Goal: Communication & Community: Answer question/provide support

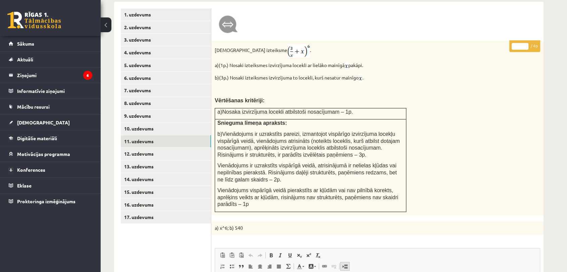
scroll to position [436, 0]
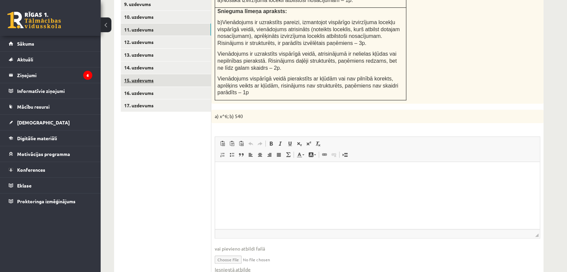
click at [177, 74] on link "15. uzdevums" at bounding box center [166, 80] width 90 height 12
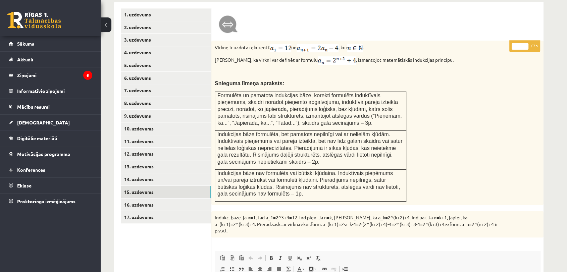
scroll to position [0, 0]
click at [201, 199] on link "16. uzdevums" at bounding box center [166, 205] width 90 height 12
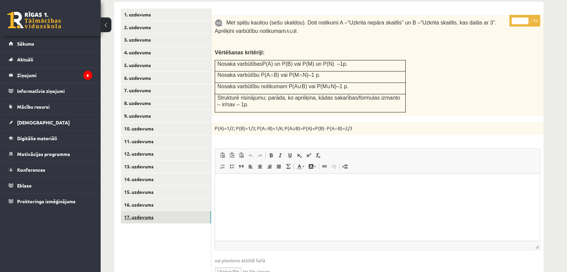
click at [201, 211] on link "17. uzdevums" at bounding box center [166, 217] width 90 height 12
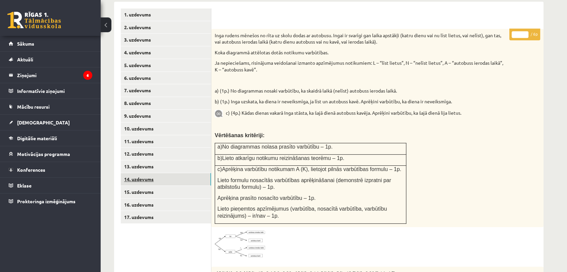
click at [206, 173] on link "14. uzdevums" at bounding box center [166, 179] width 90 height 12
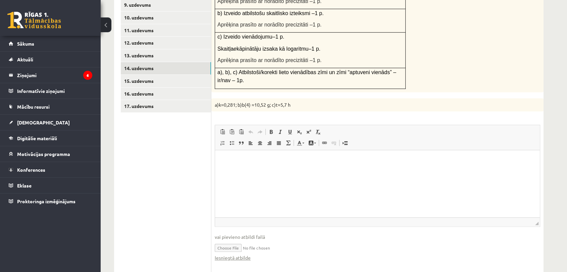
scroll to position [511, 0]
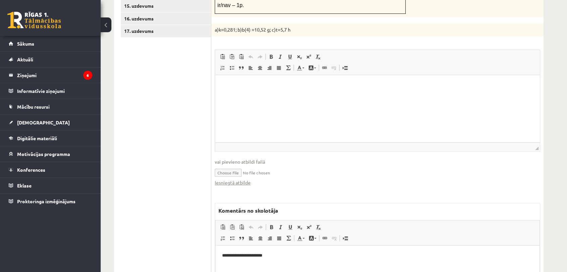
click at [245, 167] on fieldset "Rich Text Editor, wiswyg-editor-user-answer-47433843961180 Redaktora rīkjoslas …" at bounding box center [377, 121] width 325 height 143
click at [246, 179] on link "Iesniegtā atbilde" at bounding box center [233, 182] width 36 height 7
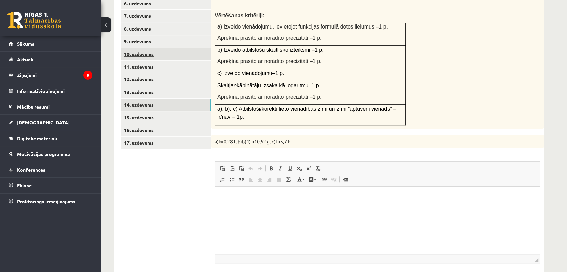
click at [181, 48] on link "10. uzdevums" at bounding box center [166, 54] width 90 height 12
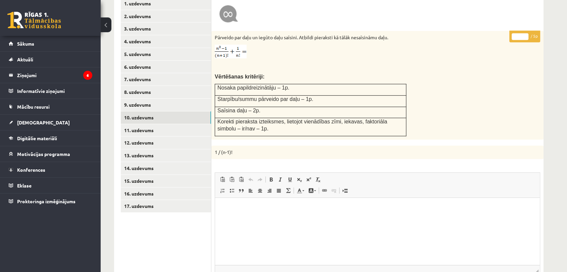
scroll to position [287, 0]
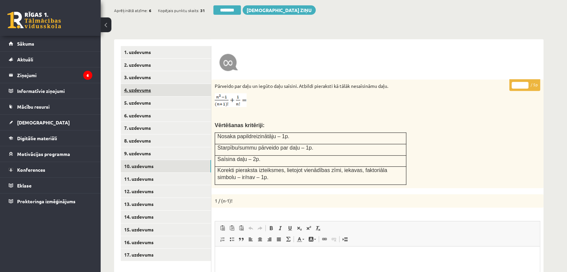
click at [206, 85] on link "4. uzdevums" at bounding box center [166, 90] width 90 height 12
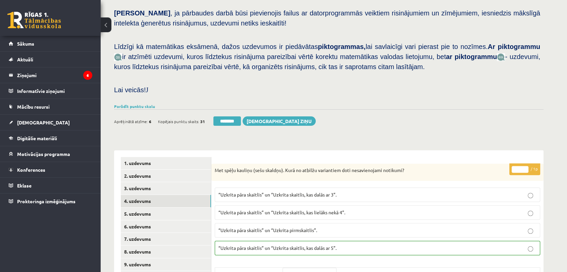
scroll to position [175, 0]
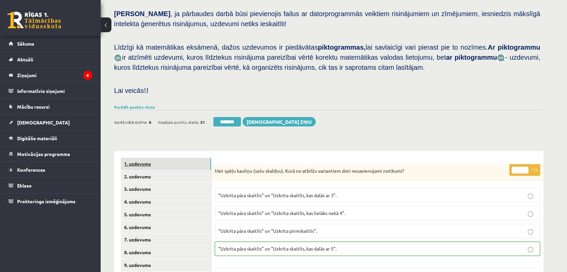
click at [182, 158] on link "1. uzdevums" at bounding box center [166, 164] width 90 height 12
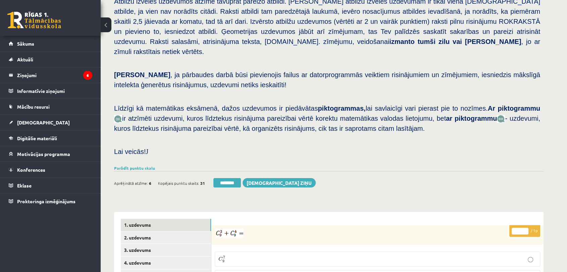
scroll to position [261, 0]
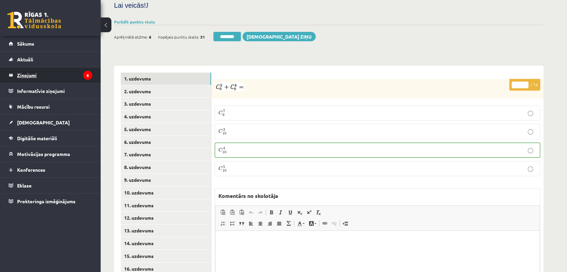
click at [58, 78] on legend "Ziņojumi 6" at bounding box center [54, 74] width 75 height 15
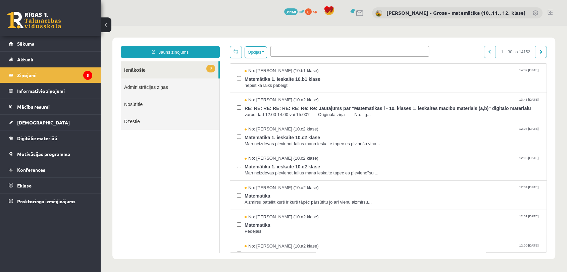
click at [189, 69] on link "8 Ienākošie" at bounding box center [170, 69] width 98 height 17
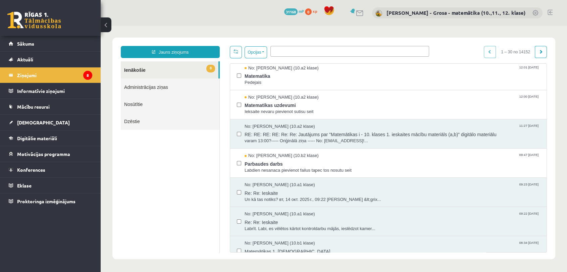
click at [206, 185] on ul "8 Ienākošie Administrācijas ziņas Nosūtītie Dzēstie" at bounding box center [170, 157] width 99 height 192
click at [45, 134] on link "Digitālie materiāli" at bounding box center [51, 137] width 84 height 15
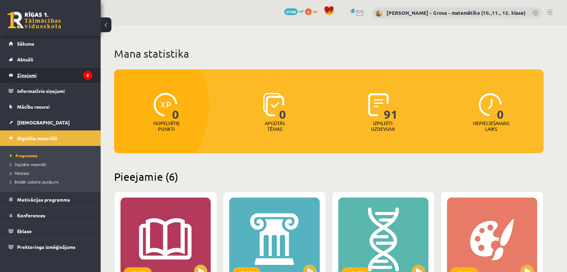
click at [59, 79] on legend "Ziņojumi 8" at bounding box center [54, 74] width 75 height 15
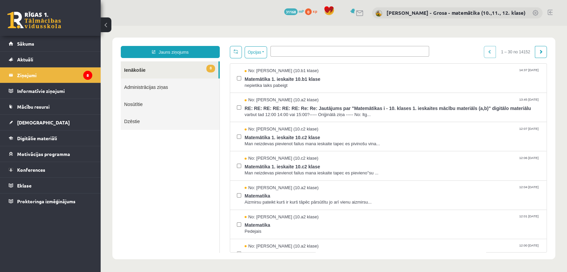
click at [197, 70] on link "8 Ienākošie" at bounding box center [170, 69] width 98 height 17
click at [199, 69] on link "8 Ienākošie" at bounding box center [170, 69] width 98 height 17
click at [65, 76] on legend "Ziņojumi 8" at bounding box center [54, 74] width 75 height 15
click at [47, 141] on link "Digitālie materiāli" at bounding box center [51, 137] width 84 height 15
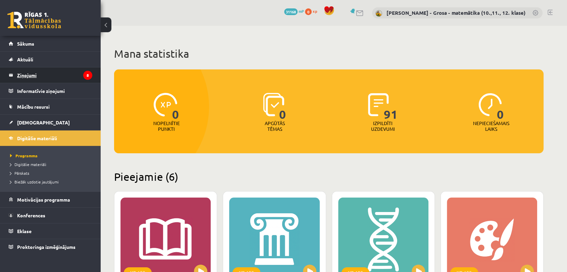
click at [63, 81] on legend "Ziņojumi 8" at bounding box center [54, 74] width 75 height 15
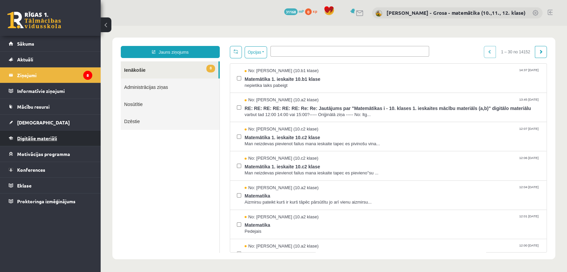
click at [35, 142] on link "Digitālie materiāli" at bounding box center [51, 137] width 84 height 15
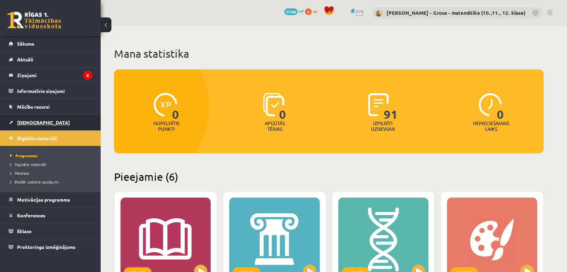
click at [34, 123] on span "[DEMOGRAPHIC_DATA]" at bounding box center [43, 122] width 53 height 6
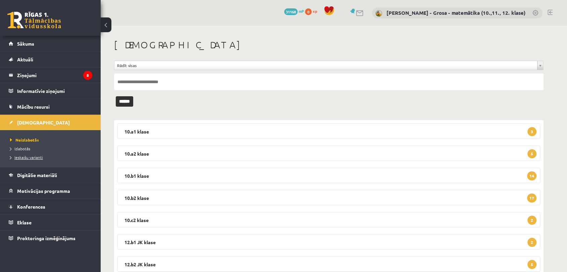
click at [30, 155] on span "Ieskaišu varianti" at bounding box center [26, 157] width 33 height 5
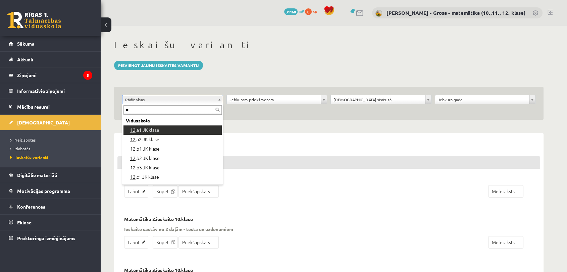
type input "**"
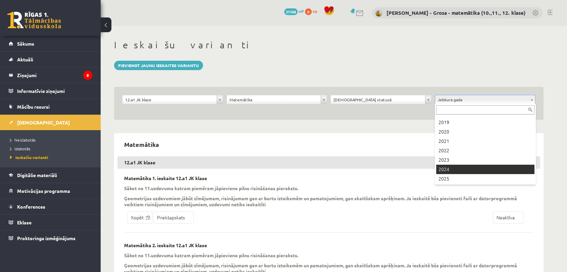
scroll to position [55, 0]
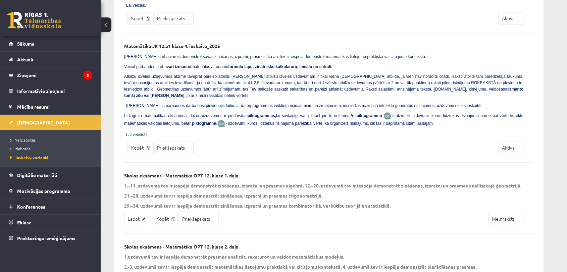
scroll to position [954, 0]
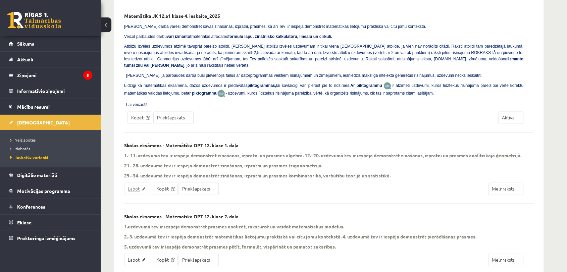
click at [137, 182] on link "Labot" at bounding box center [136, 188] width 24 height 12
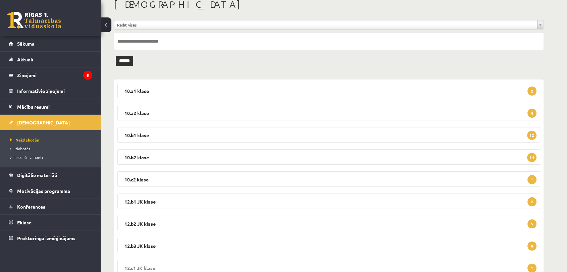
scroll to position [89, 0]
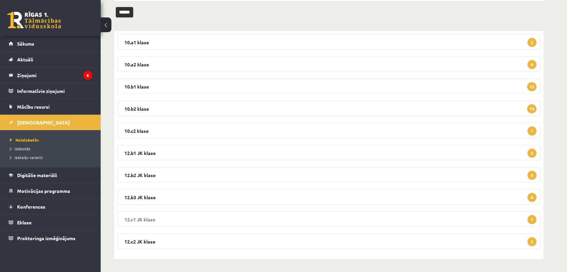
click at [208, 221] on legend "12.c1 JK klase 1" at bounding box center [328, 218] width 423 height 15
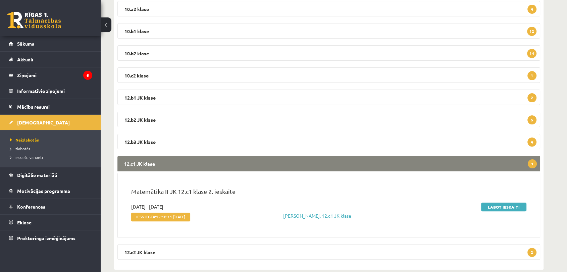
scroll to position [156, 0]
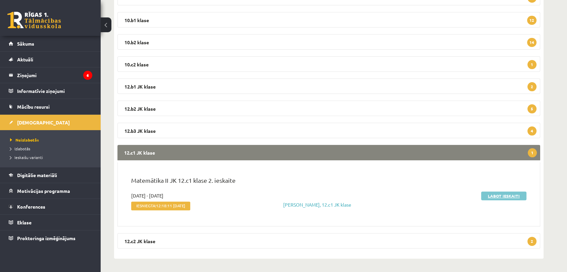
click at [497, 197] on link "Labot ieskaiti" at bounding box center [503, 196] width 45 height 9
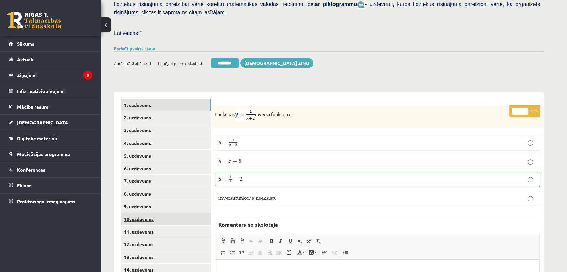
scroll to position [222, 0]
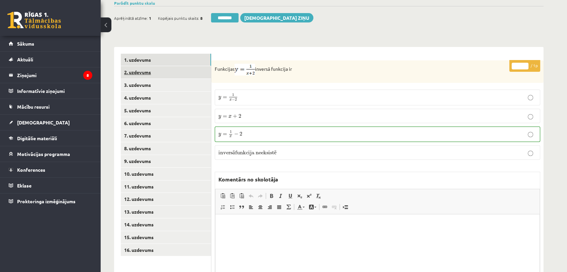
click at [199, 66] on link "2. uzdevums" at bounding box center [166, 72] width 90 height 12
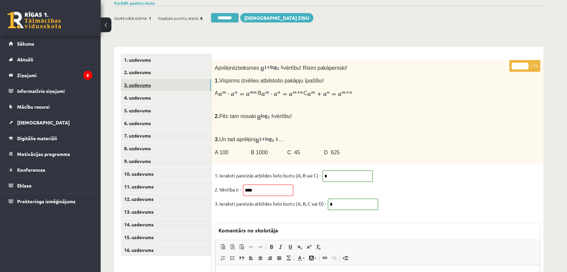
click at [176, 79] on link "3. uzdevums" at bounding box center [166, 85] width 90 height 12
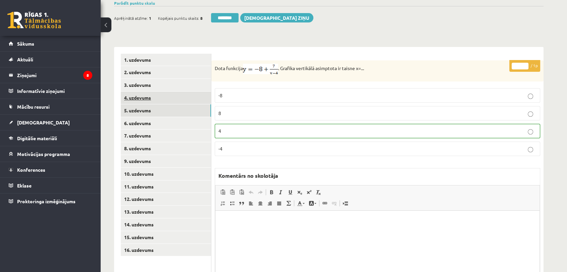
click at [166, 104] on link "5. uzdevums" at bounding box center [166, 110] width 90 height 12
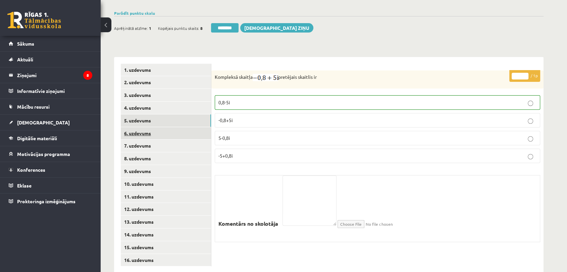
click at [169, 127] on link "6. uzdevums" at bounding box center [166, 133] width 90 height 12
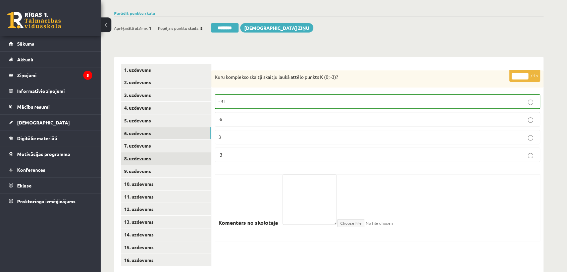
click at [167, 152] on link "8. uzdevums" at bounding box center [166, 158] width 90 height 12
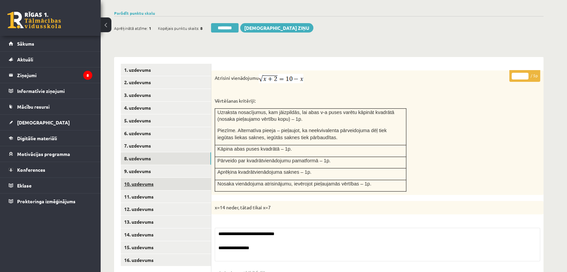
click at [160, 178] on link "10. uzdevums" at bounding box center [166, 184] width 90 height 12
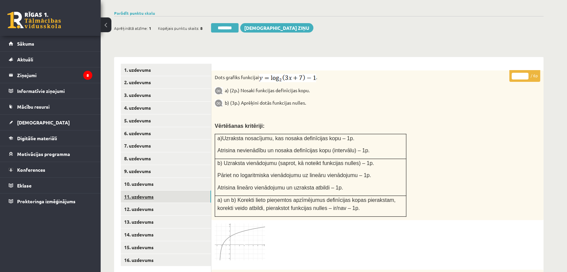
click at [160, 191] on link "11. uzdevums" at bounding box center [166, 197] width 90 height 12
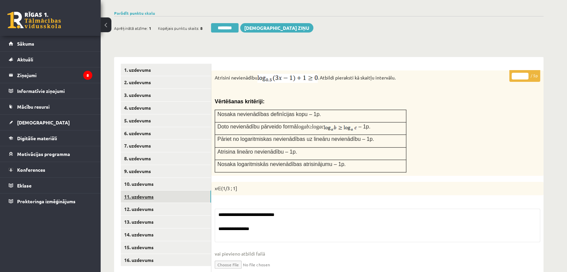
click at [160, 191] on link "11. uzdevums" at bounding box center [166, 197] width 90 height 12
click at [162, 203] on link "12. uzdevums" at bounding box center [166, 209] width 90 height 12
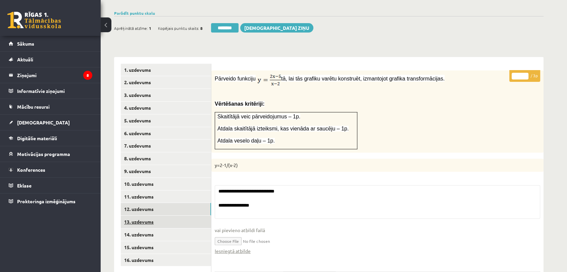
click at [164, 216] on link "13. uzdevums" at bounding box center [166, 222] width 90 height 12
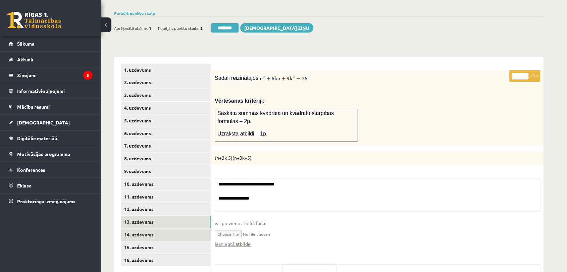
click at [166, 228] on link "14. uzdevums" at bounding box center [166, 234] width 90 height 12
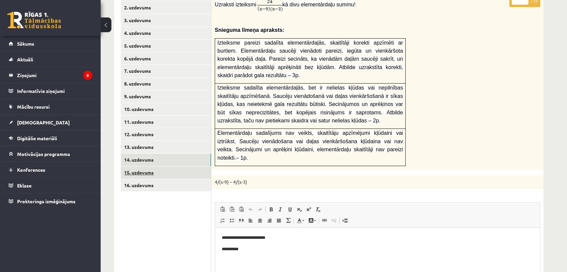
click at [177, 166] on link "15. uzdevums" at bounding box center [166, 172] width 90 height 12
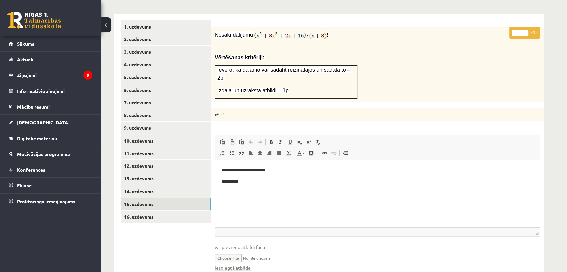
scroll to position [324, 0]
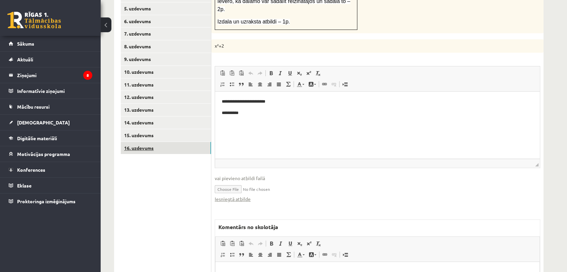
click at [185, 142] on link "16. uzdevums" at bounding box center [166, 148] width 90 height 12
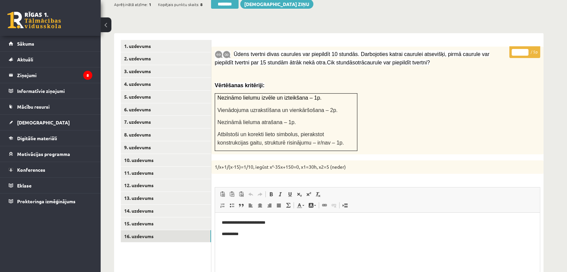
scroll to position [0, 0]
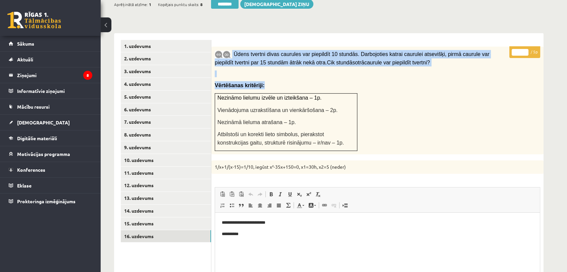
drag, startPoint x: 275, startPoint y: 74, endPoint x: 232, endPoint y: 38, distance: 56.0
click at [232, 47] on div "Ūdens tvertni divas caurules var piepildīt 10 stundās. Darbojoties katrai cauru…" at bounding box center [377, 101] width 332 height 108
click at [238, 70] on p at bounding box center [361, 73] width 292 height 7
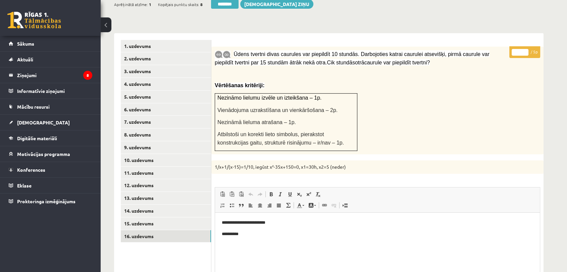
drag, startPoint x: 225, startPoint y: 56, endPoint x: 218, endPoint y: 56, distance: 7.7
click at [216, 70] on p at bounding box center [361, 73] width 292 height 7
drag, startPoint x: 232, startPoint y: 35, endPoint x: 407, endPoint y: 50, distance: 175.1
click at [407, 50] on p "Ūdens tvertni divas caurules var piepildīt 10 stundās. Darbojoties katrai cauru…" at bounding box center [361, 58] width 292 height 17
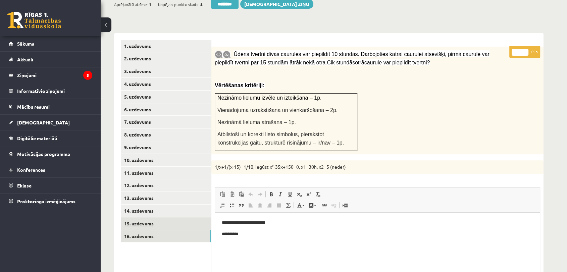
click at [167, 217] on link "15. uzdevums" at bounding box center [166, 223] width 90 height 12
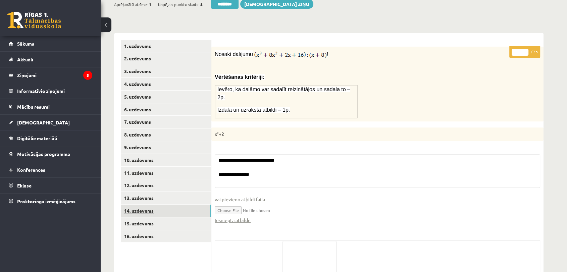
click at [169, 205] on link "14. uzdevums" at bounding box center [166, 211] width 90 height 12
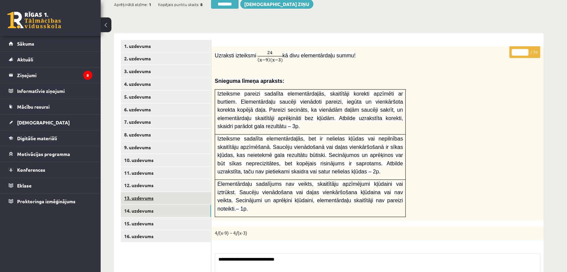
click at [168, 192] on link "13. uzdevums" at bounding box center [166, 198] width 90 height 12
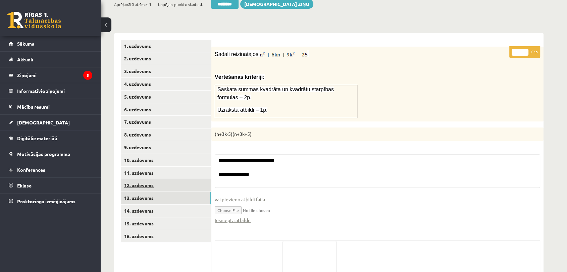
click at [169, 179] on link "12. uzdevums" at bounding box center [166, 185] width 90 height 12
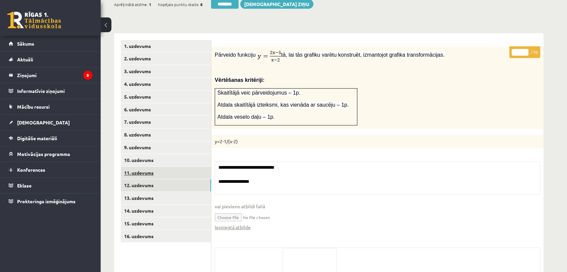
click at [173, 167] on link "11. uzdevums" at bounding box center [166, 173] width 90 height 12
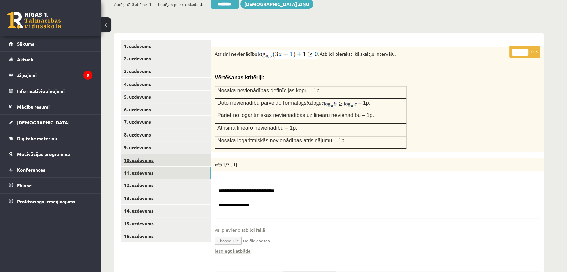
click at [177, 154] on link "10. uzdevums" at bounding box center [166, 160] width 90 height 12
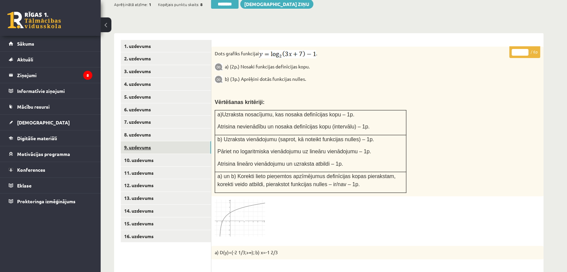
click at [179, 141] on link "9. uzdevums" at bounding box center [166, 147] width 90 height 12
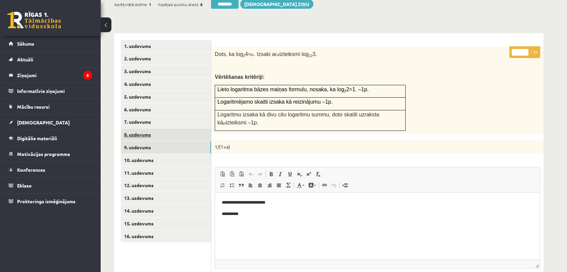
click at [176, 128] on link "8. uzdevums" at bounding box center [166, 134] width 90 height 12
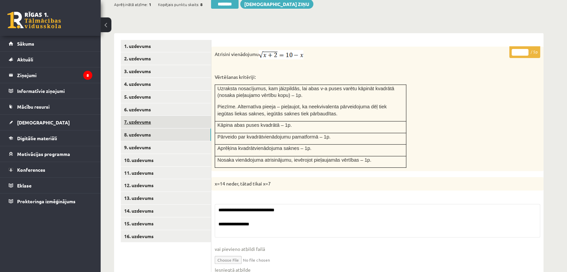
click at [176, 116] on link "7. uzdevums" at bounding box center [166, 122] width 90 height 12
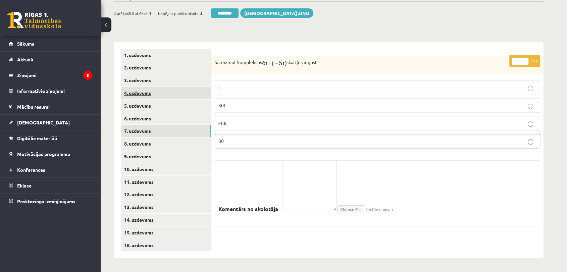
scroll to position [212, 0]
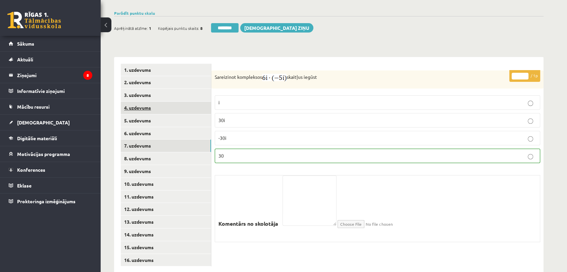
click at [179, 102] on link "4. uzdevums" at bounding box center [166, 108] width 90 height 12
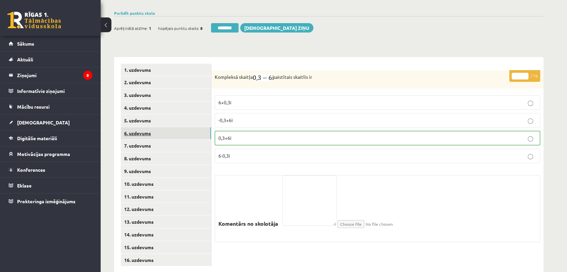
click at [174, 127] on link "6. uzdevums" at bounding box center [166, 133] width 90 height 12
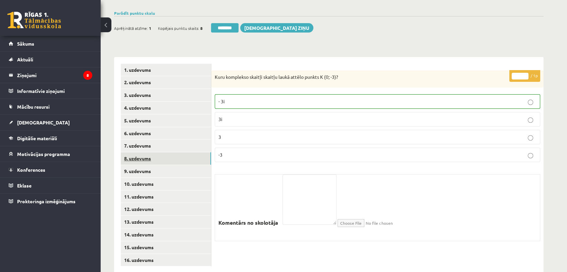
drag, startPoint x: 174, startPoint y: 139, endPoint x: 172, endPoint y: 148, distance: 9.9
click at [174, 152] on link "8. uzdevums" at bounding box center [166, 158] width 90 height 12
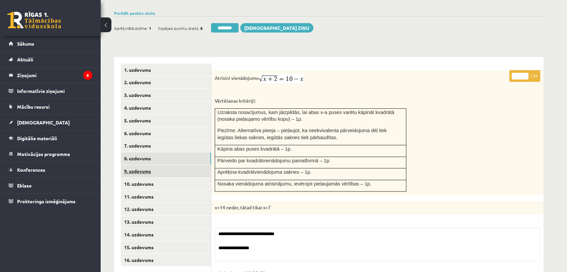
click at [168, 165] on link "9. uzdevums" at bounding box center [166, 171] width 90 height 12
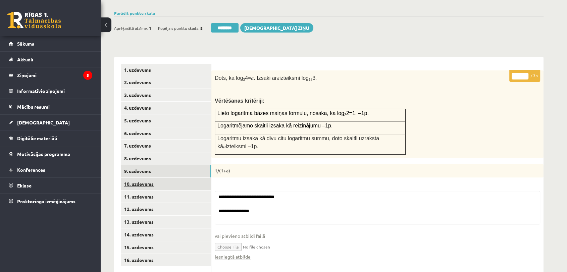
click at [167, 178] on link "10. uzdevums" at bounding box center [166, 184] width 90 height 12
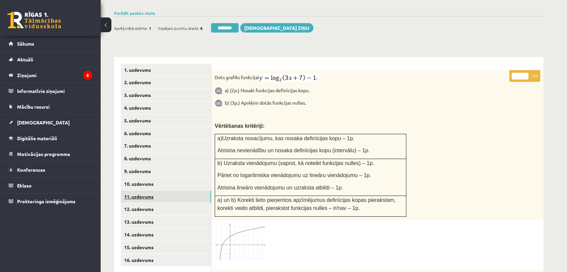
click at [163, 191] on link "11. uzdevums" at bounding box center [166, 197] width 90 height 12
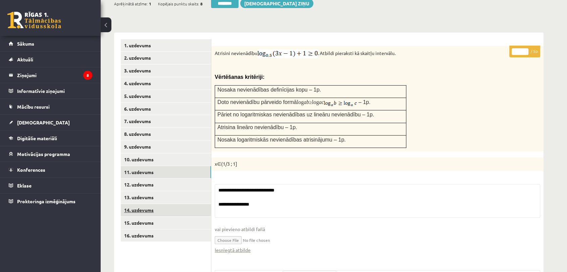
scroll to position [250, 0]
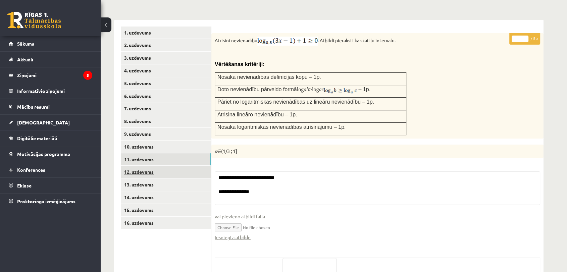
click at [171, 166] on link "12. uzdevums" at bounding box center [166, 172] width 90 height 12
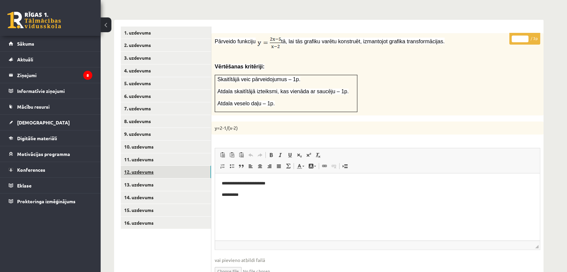
scroll to position [0, 0]
click at [198, 191] on link "14. uzdevums" at bounding box center [166, 197] width 90 height 12
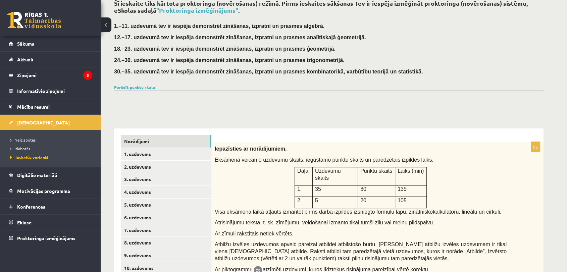
scroll to position [112, 0]
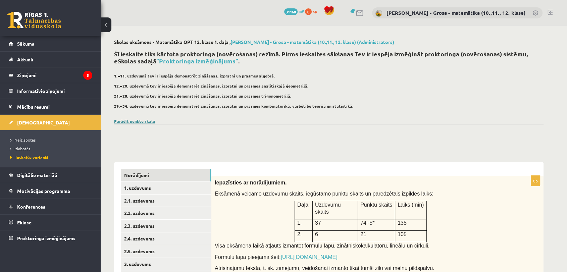
click at [144, 120] on link "Parādīt punktu skalu" at bounding box center [134, 120] width 41 height 5
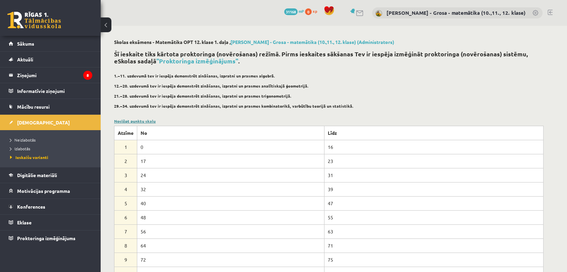
click at [151, 120] on link "Noslēpt punktu skalu" at bounding box center [135, 120] width 42 height 5
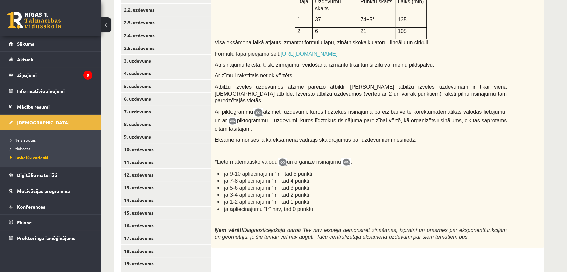
scroll to position [149, 0]
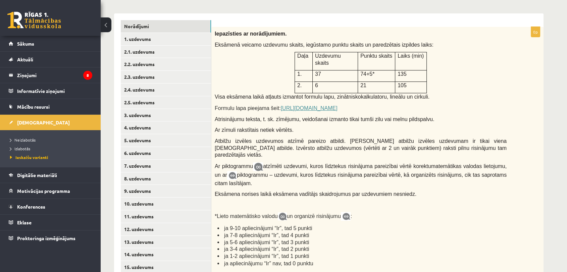
click at [327, 105] on link "[URL][DOMAIN_NAME]" at bounding box center [309, 108] width 57 height 6
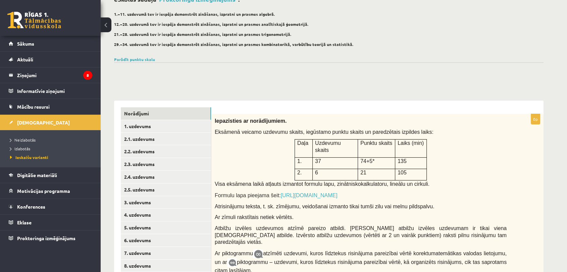
scroll to position [74, 0]
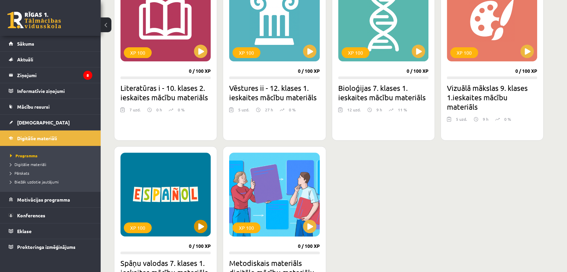
scroll to position [261, 0]
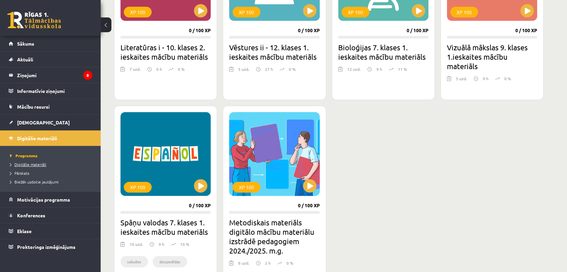
click at [25, 163] on span "Digitālie materiāli" at bounding box center [28, 164] width 36 height 5
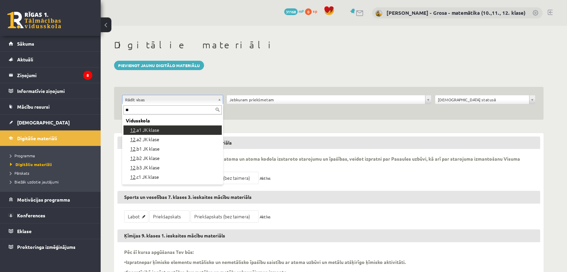
type input "**"
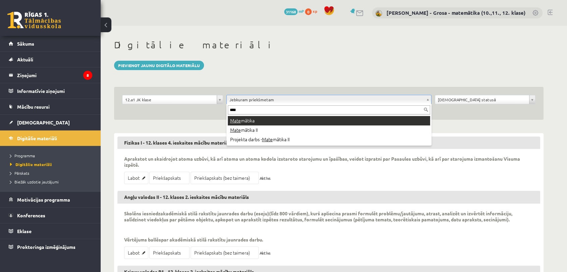
type input "****"
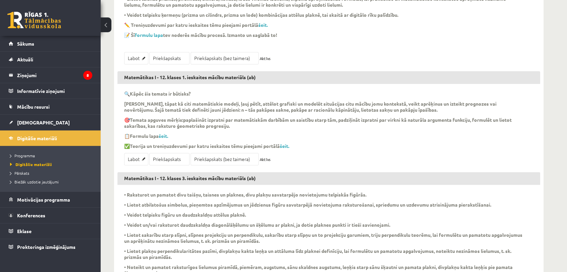
scroll to position [373, 0]
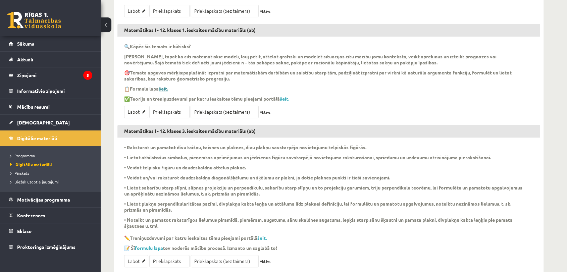
click at [166, 90] on link "šeit." at bounding box center [163, 89] width 9 height 6
click at [48, 72] on legend "Ziņojumi 8" at bounding box center [54, 74] width 75 height 15
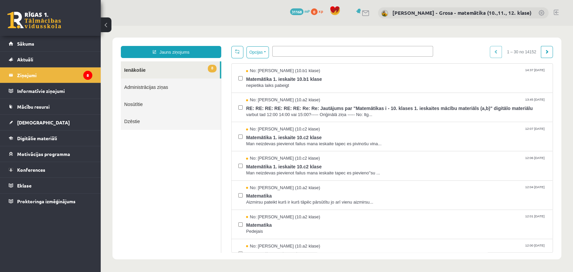
click at [206, 90] on link "Administrācijas ziņas" at bounding box center [171, 86] width 100 height 17
click at [165, 87] on link "Administrācijas ziņas" at bounding box center [171, 86] width 100 height 17
click at [163, 87] on link "Administrācijas ziņas" at bounding box center [171, 86] width 100 height 17
click at [154, 89] on link "Administrācijas ziņas" at bounding box center [171, 86] width 100 height 17
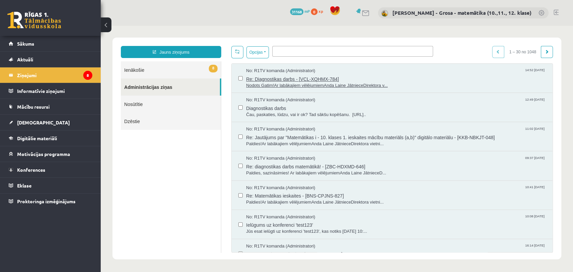
drag, startPoint x: 154, startPoint y: 89, endPoint x: 304, endPoint y: 78, distance: 150.6
click at [304, 78] on span "Re: Diagnostikas darbs - [VCL-XQHMX-784]" at bounding box center [396, 78] width 300 height 8
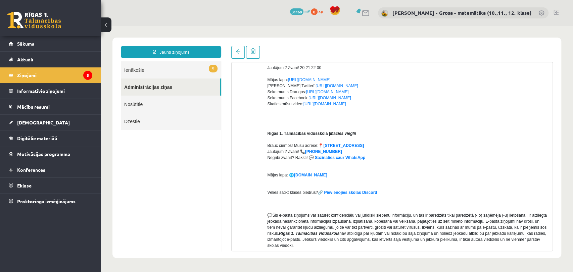
scroll to position [196, 0]
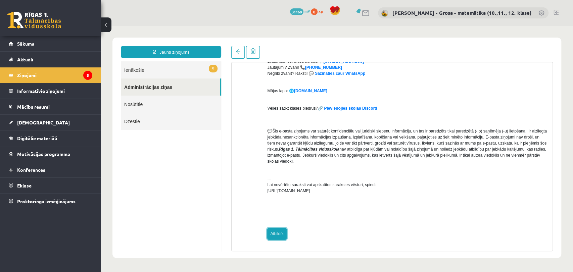
click at [283, 233] on link "Atbildēt" at bounding box center [276, 234] width 19 height 12
type input "**********"
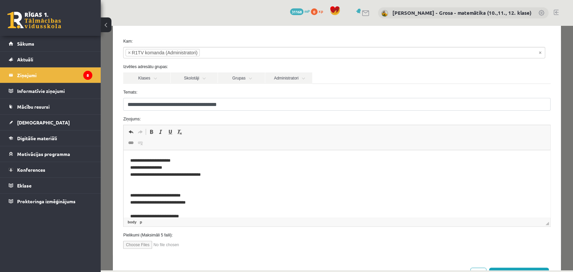
scroll to position [52, 0]
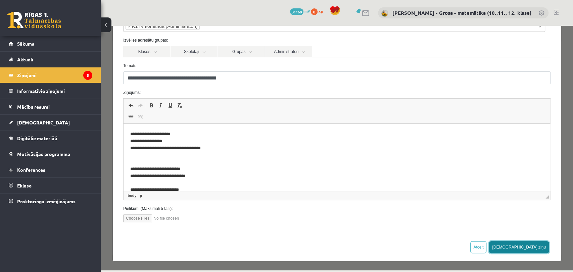
click at [536, 247] on button "Sūtīt ziņu" at bounding box center [519, 247] width 60 height 12
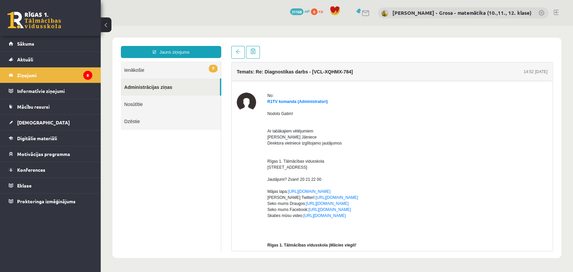
scroll to position [0, 0]
click at [215, 71] on span "8" at bounding box center [213, 69] width 9 height 8
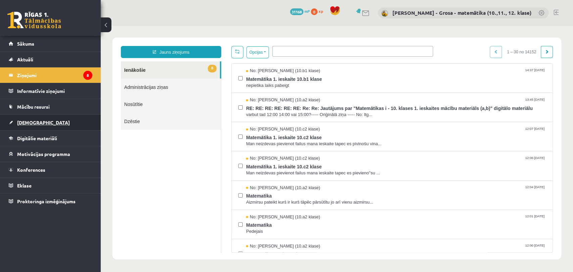
click at [45, 124] on link "[DEMOGRAPHIC_DATA]" at bounding box center [51, 122] width 84 height 15
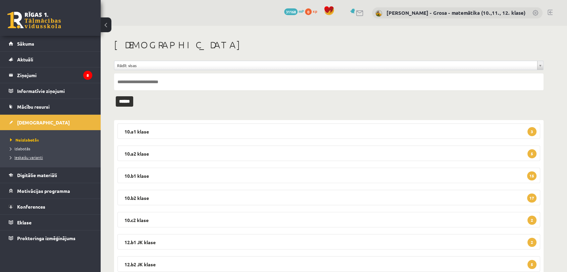
click at [35, 158] on span "Ieskaišu varianti" at bounding box center [26, 157] width 33 height 5
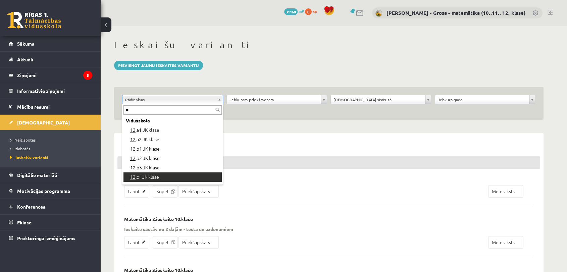
type input "**"
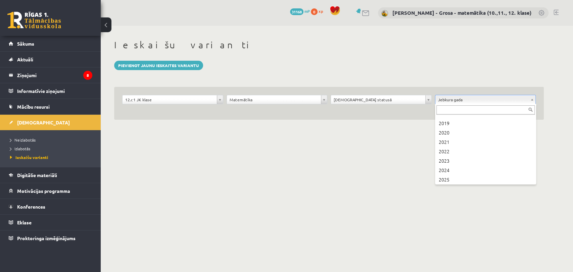
scroll to position [55, 0]
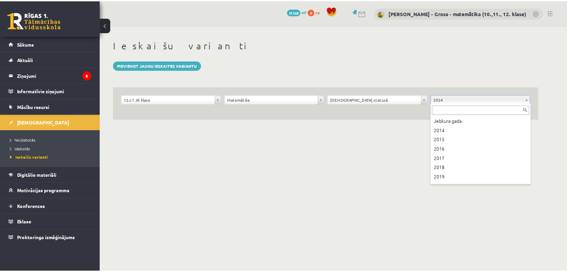
scroll to position [46, 0]
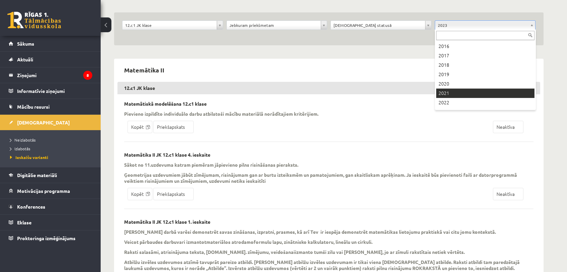
scroll to position [55, 0]
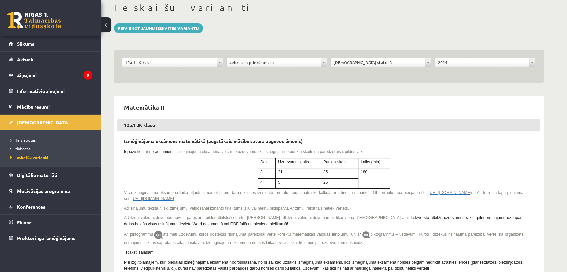
scroll to position [186, 0]
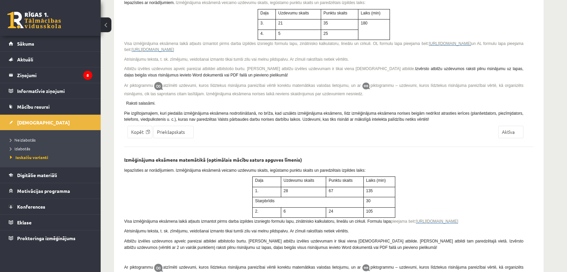
click at [505, 135] on span "Aktīva" at bounding box center [510, 132] width 25 height 12
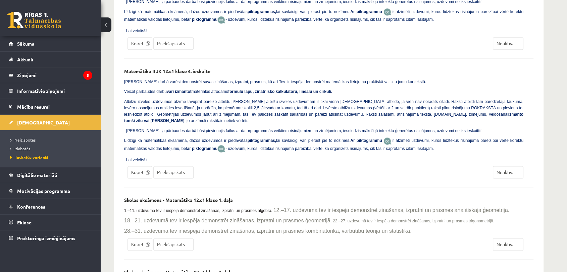
scroll to position [935, 0]
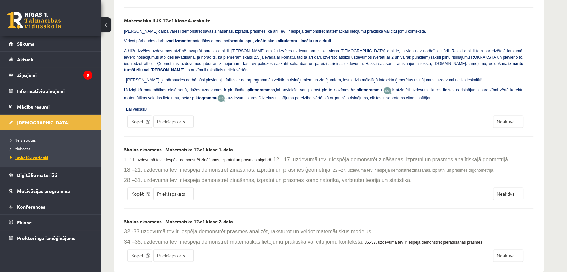
click at [41, 157] on span "Ieskaišu varianti" at bounding box center [29, 157] width 38 height 5
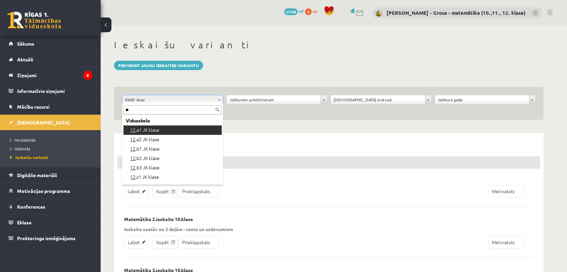
type input "**"
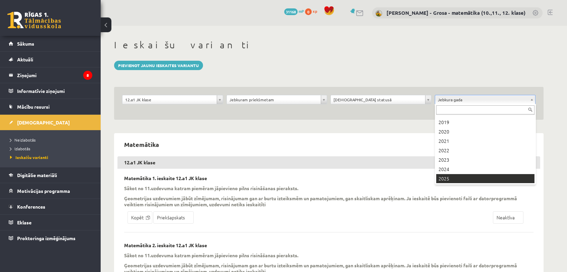
scroll to position [55, 0]
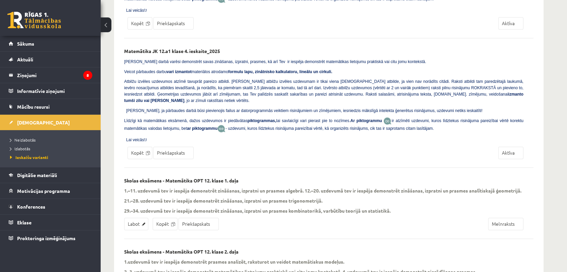
scroll to position [954, 0]
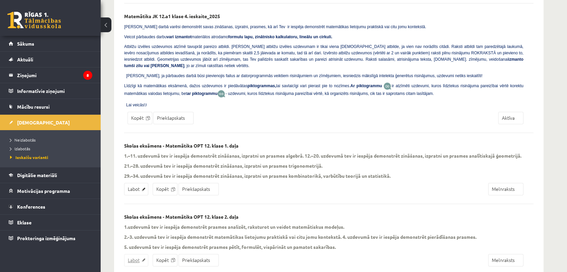
click at [144, 254] on link "Labot" at bounding box center [136, 260] width 24 height 12
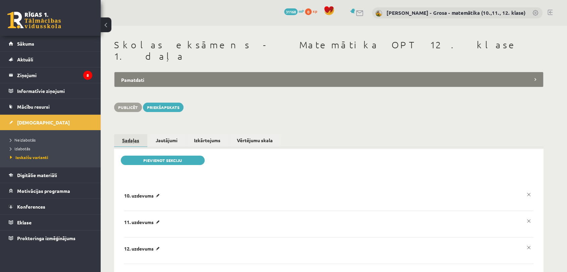
click at [138, 134] on link "Sadaļas" at bounding box center [130, 140] width 33 height 13
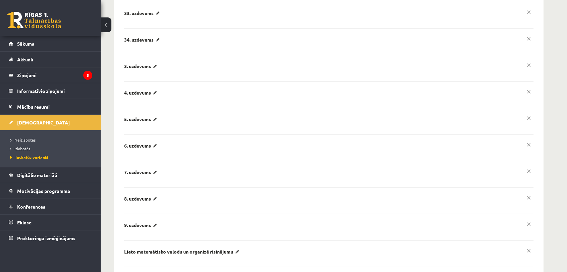
scroll to position [975, 0]
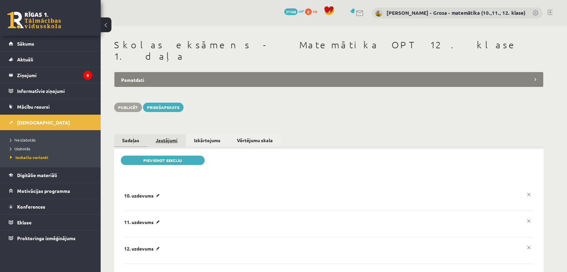
click at [183, 134] on link "Jautājumi" at bounding box center [167, 140] width 38 height 12
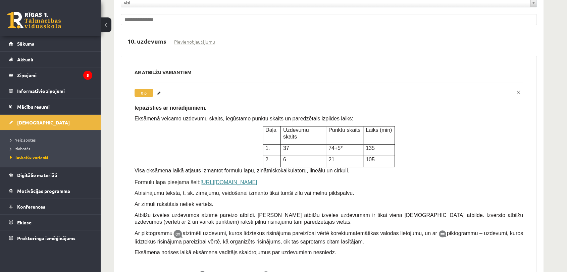
drag, startPoint x: 402, startPoint y: 162, endPoint x: 197, endPoint y: 164, distance: 204.9
click at [197, 178] on p "Formulu lapa pieejama šeit: https://www.visc.gov.lv/sites/visc/files/media_file…" at bounding box center [328, 182] width 388 height 8
click at [404, 178] on p "Formulu lapa pieejama šeit: https://www.visc.gov.lv/sites/visc/files/media_file…" at bounding box center [328, 182] width 388 height 8
click at [403, 178] on p "Formulu lapa pieejama šeit: https://www.visc.gov.lv/sites/visc/files/media_file…" at bounding box center [328, 182] width 388 height 8
click at [157, 89] on link "Labot" at bounding box center [159, 93] width 7 height 9
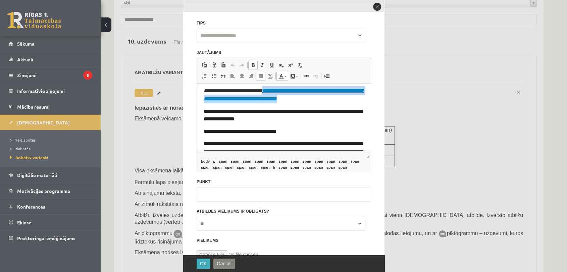
drag, startPoint x: 269, startPoint y: 108, endPoint x: 216, endPoint y: 99, distance: 53.4
click at [216, 99] on p "**********" at bounding box center [284, 94] width 160 height 17
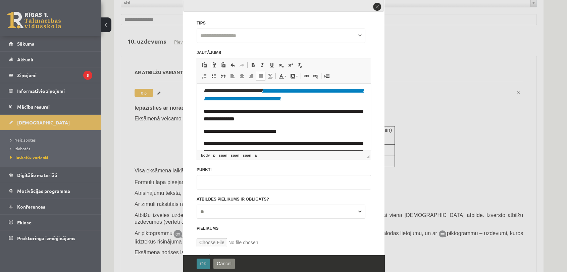
click at [202, 263] on span "OK" at bounding box center [203, 263] width 7 height 5
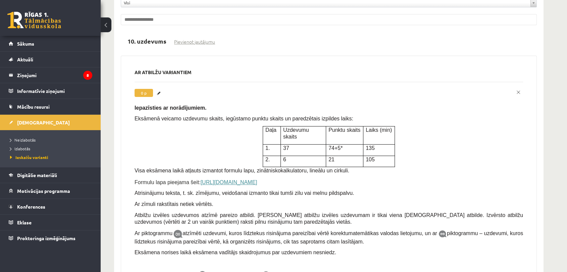
click at [257, 179] on link "https://eskola.r1tv.lv/system/uploads/attachment/file/12732/MAT_formulu_lapa_OL…" at bounding box center [229, 182] width 57 height 6
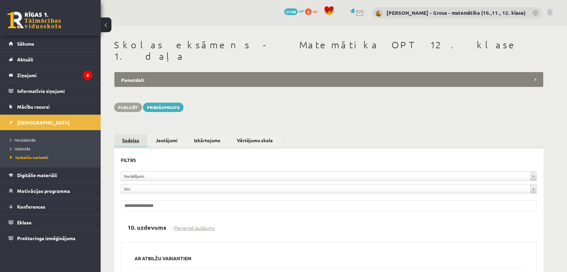
click at [131, 134] on link "Sadaļas" at bounding box center [130, 140] width 33 height 13
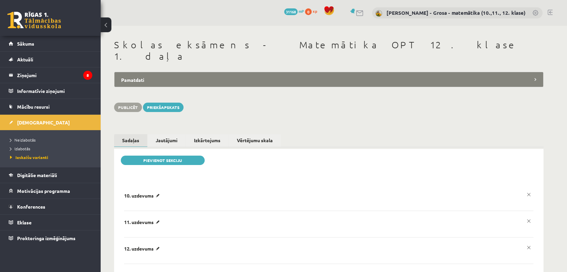
scroll to position [74, 0]
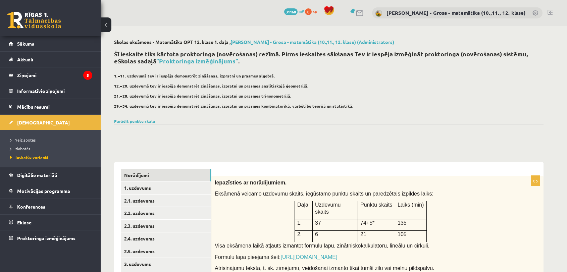
scroll to position [74, 0]
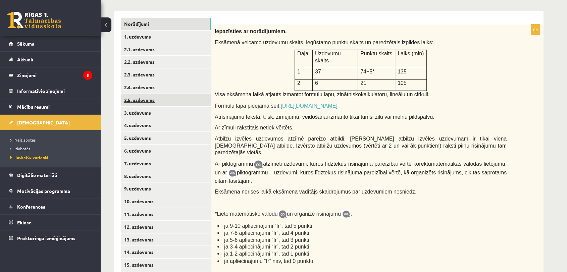
scroll to position [112, 0]
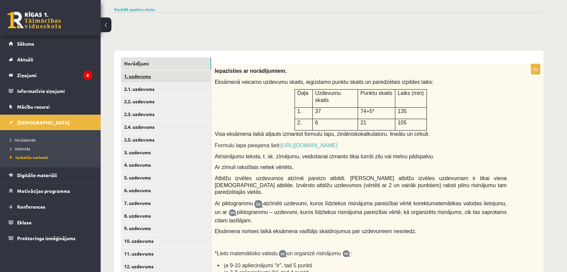
click at [183, 79] on link "1. uzdevums" at bounding box center [166, 76] width 90 height 12
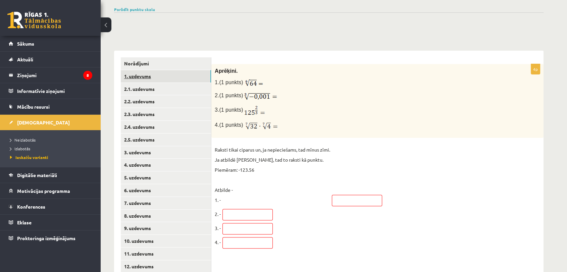
click at [161, 76] on link "1. uzdevums" at bounding box center [166, 76] width 90 height 12
click at [155, 90] on link "2.1. uzdevums" at bounding box center [166, 89] width 90 height 12
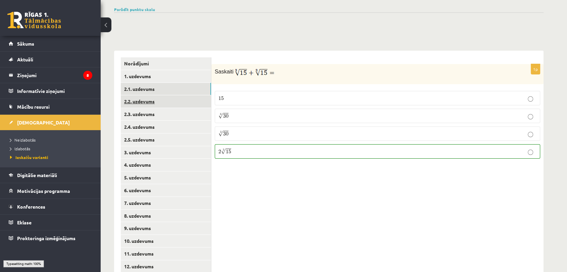
click at [151, 99] on link "2.2. uzdevums" at bounding box center [166, 101] width 90 height 12
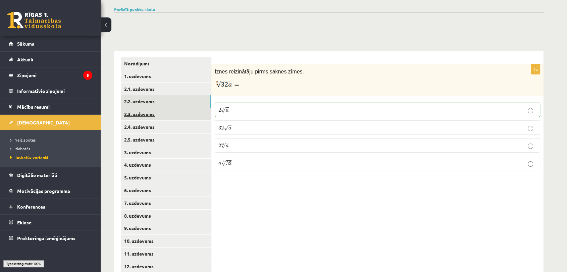
click at [145, 111] on link "2.3. uzdevums" at bounding box center [166, 114] width 90 height 12
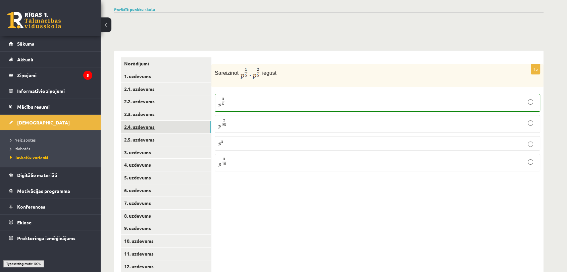
click at [141, 127] on link "2.4. uzdevums" at bounding box center [166, 127] width 90 height 12
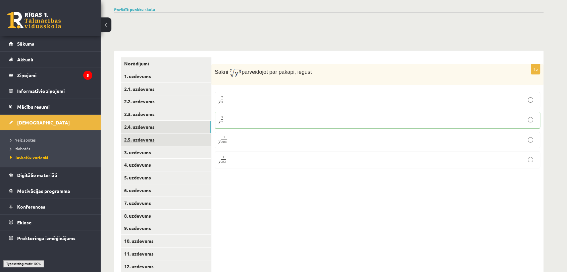
click at [138, 139] on link "2.5. uzdevums" at bounding box center [166, 139] width 90 height 12
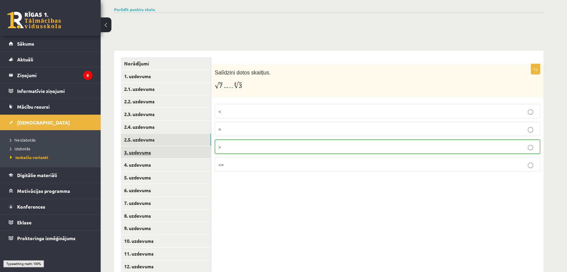
click at [138, 157] on link "3. uzdevums" at bounding box center [166, 152] width 90 height 12
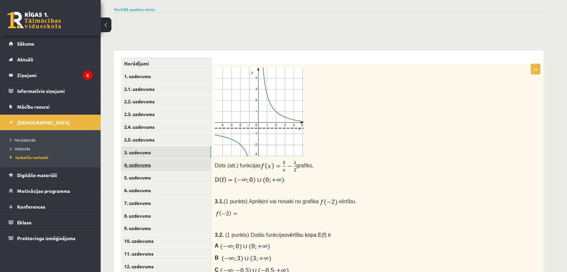
click at [139, 165] on link "4. uzdevums" at bounding box center [166, 165] width 90 height 12
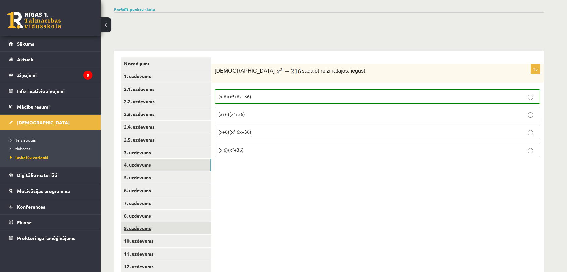
click at [168, 226] on link "9. uzdevums" at bounding box center [166, 228] width 90 height 12
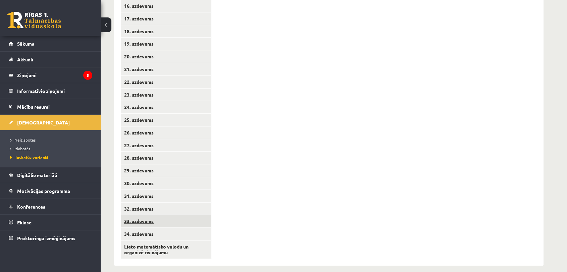
scroll to position [430, 0]
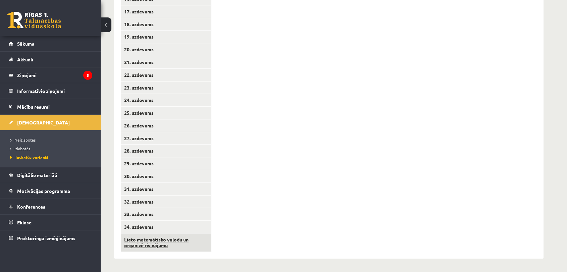
click at [151, 242] on link "Lieto matemātisko valodu un organizē risinājumu" at bounding box center [166, 242] width 90 height 18
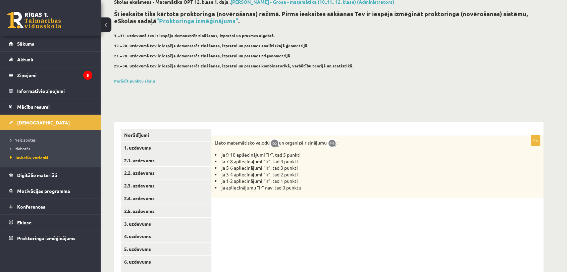
scroll to position [57, 0]
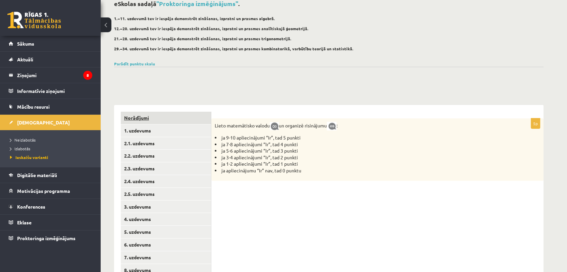
click at [165, 117] on link "Norādījumi" at bounding box center [166, 118] width 90 height 12
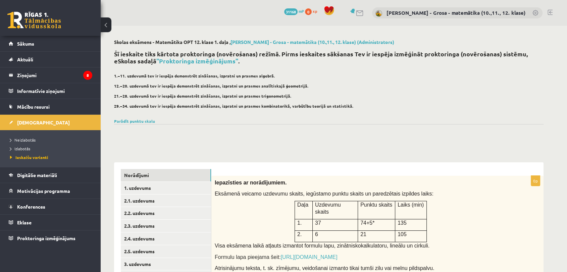
scroll to position [0, 0]
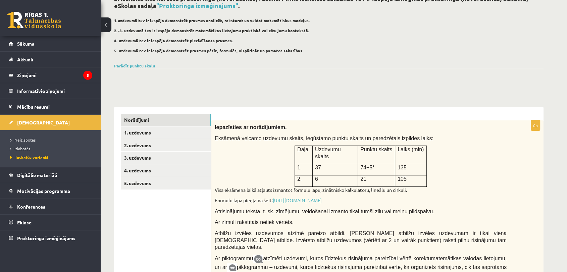
scroll to position [86, 0]
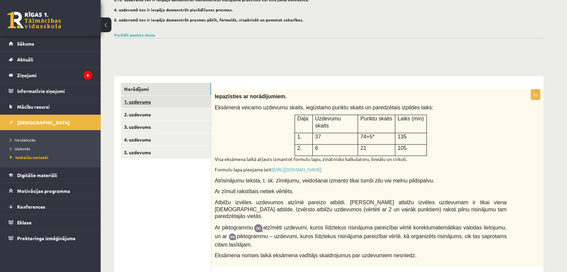
click at [151, 103] on link "1. uzdevums" at bounding box center [166, 102] width 90 height 12
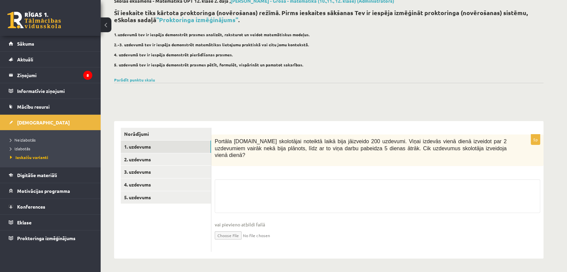
scroll to position [34, 0]
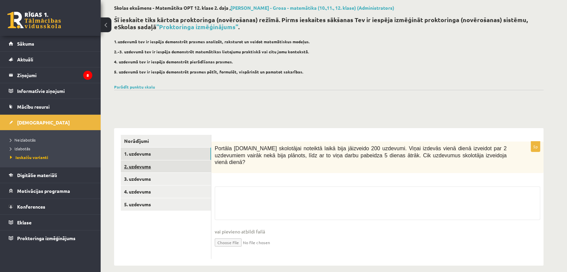
click at [146, 166] on link "2. uzdevums" at bounding box center [166, 166] width 90 height 12
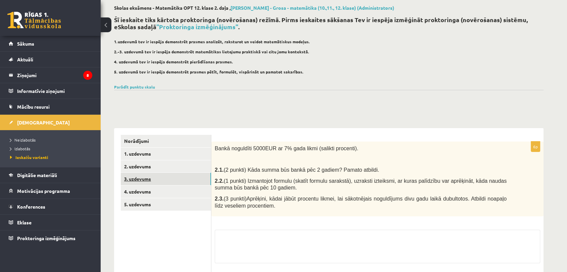
click at [148, 177] on link "3. uzdevums" at bounding box center [166, 179] width 90 height 12
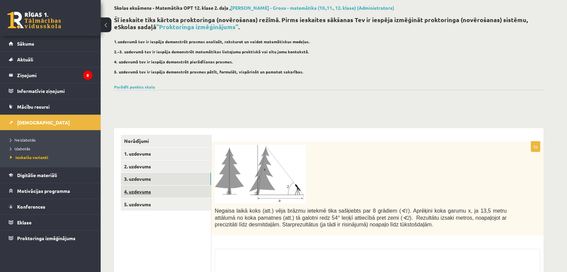
click at [150, 185] on link "4. uzdevums" at bounding box center [166, 191] width 90 height 12
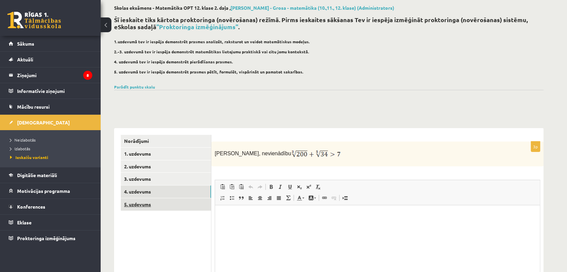
scroll to position [0, 0]
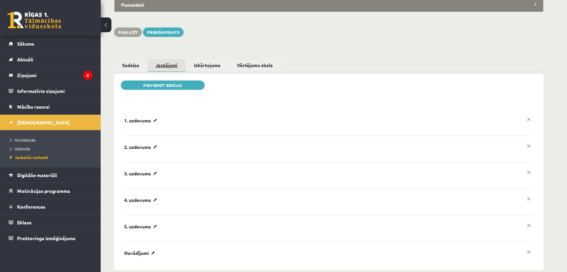
click at [173, 59] on link "Jautājumi" at bounding box center [167, 65] width 38 height 13
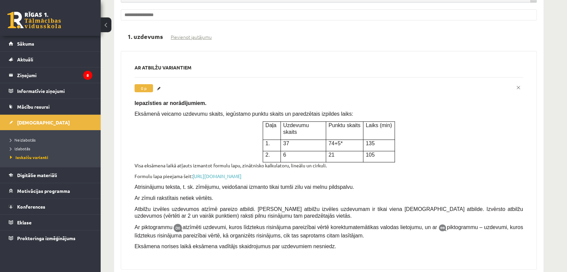
scroll to position [187, 0]
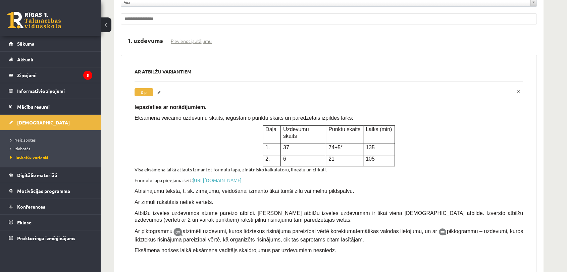
click at [159, 88] on link "Labot" at bounding box center [159, 92] width 7 height 9
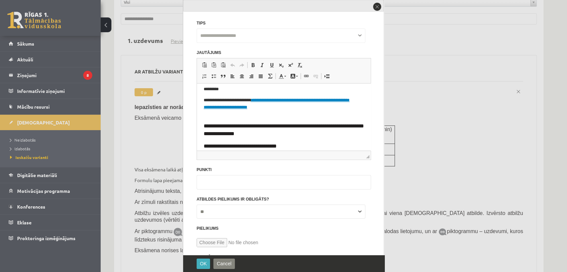
scroll to position [112, 0]
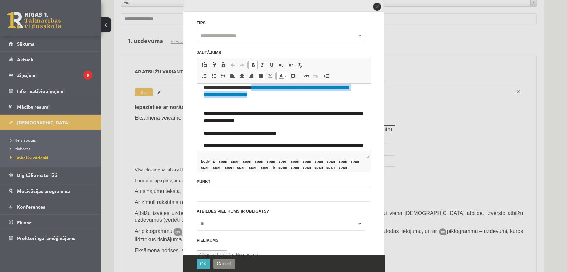
drag, startPoint x: 239, startPoint y: 101, endPoint x: 213, endPoint y: 93, distance: 28.1
click at [213, 93] on p "**********" at bounding box center [278, 94] width 149 height 21
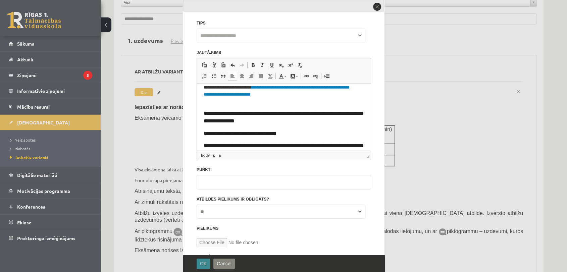
click at [200, 263] on span "OK" at bounding box center [203, 263] width 7 height 5
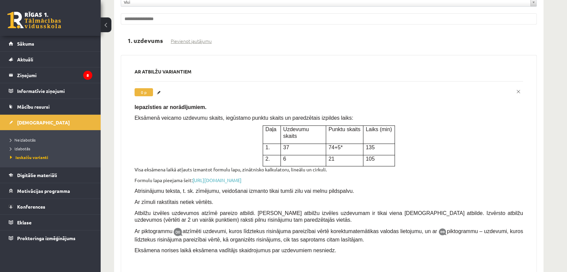
scroll to position [0, 0]
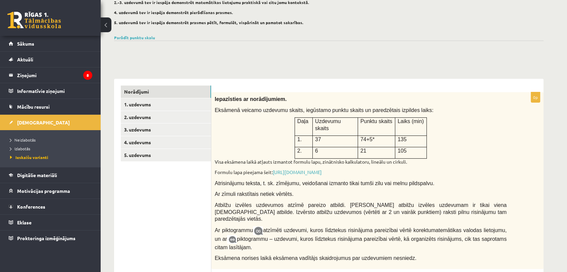
scroll to position [86, 0]
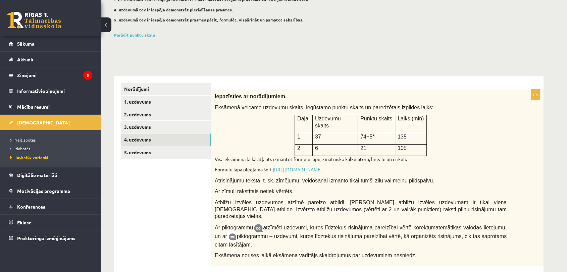
click at [144, 137] on link "4. uzdevums" at bounding box center [166, 139] width 90 height 12
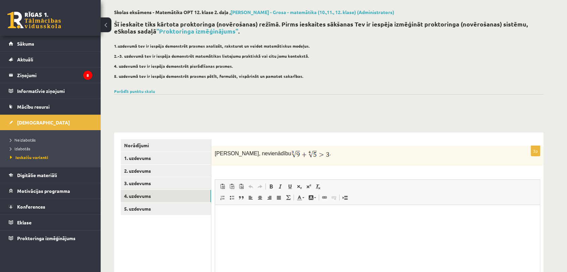
scroll to position [0, 0]
click at [150, 143] on link "Norādījumi" at bounding box center [166, 145] width 90 height 12
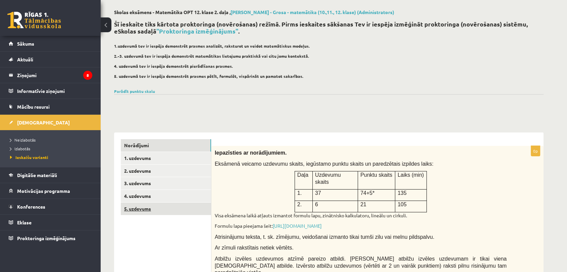
click at [171, 204] on link "5. uzdevums" at bounding box center [166, 209] width 90 height 12
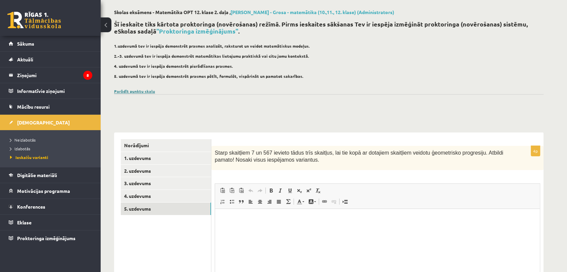
click at [139, 90] on link "Parādīt punktu skalu" at bounding box center [134, 91] width 41 height 5
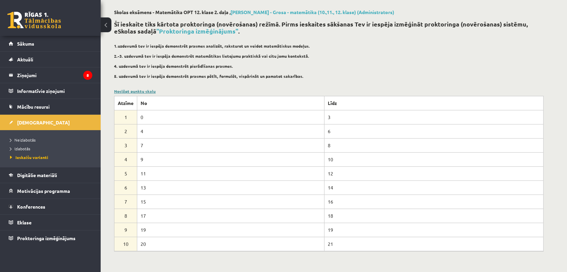
click at [139, 90] on link "Noslēpt punktu skalu" at bounding box center [135, 91] width 42 height 5
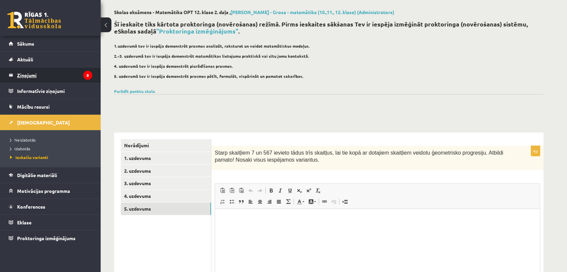
click at [75, 72] on legend "Ziņojumi 8" at bounding box center [54, 74] width 75 height 15
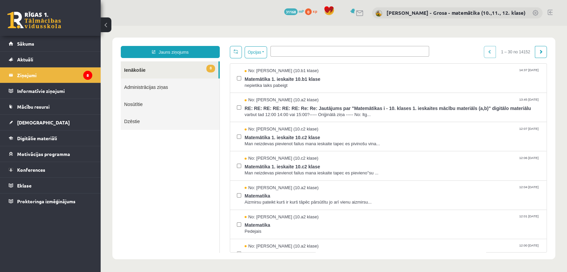
click at [199, 69] on link "8 Ienākošie" at bounding box center [170, 69] width 98 height 17
click at [45, 170] on link "Konferences" at bounding box center [51, 169] width 84 height 15
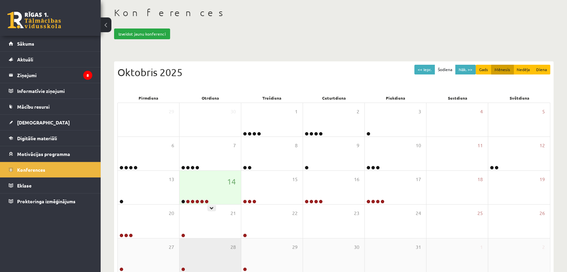
scroll to position [67, 0]
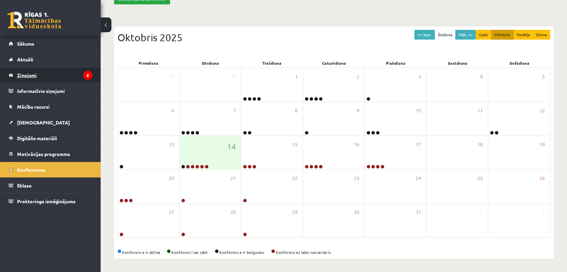
click at [89, 73] on icon "8" at bounding box center [87, 75] width 9 height 9
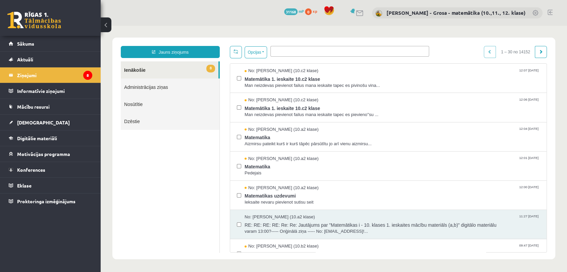
scroll to position [186, 0]
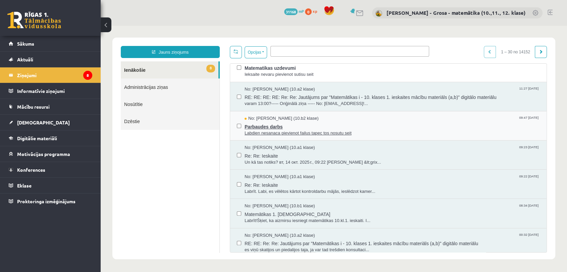
click at [314, 130] on span "Labdien nesanaca pievienot failus tapec tos nosutu seit" at bounding box center [392, 133] width 295 height 6
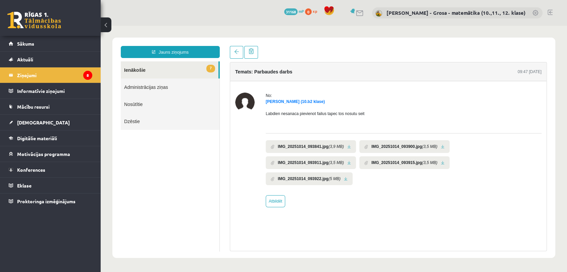
scroll to position [0, 0]
click at [350, 147] on li "IMG_20251014_093841.jpg (3,9 MB)" at bounding box center [311, 146] width 90 height 13
click at [348, 146] on link at bounding box center [349, 147] width 4 height 4
click at [441, 146] on link at bounding box center [443, 147] width 4 height 4
click at [238, 55] on link at bounding box center [236, 52] width 13 height 13
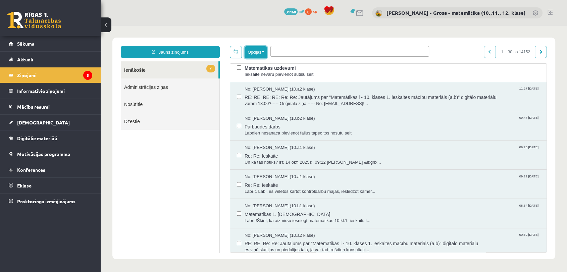
click at [255, 52] on button "Opcijas" at bounding box center [256, 52] width 22 height 12
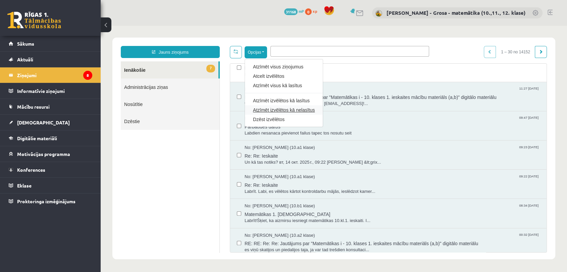
click at [275, 112] on link "Atzīmēt izvēlētos kā nelasītus" at bounding box center [284, 110] width 62 height 7
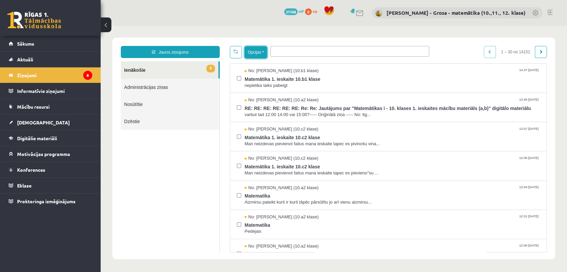
click at [260, 52] on button "Opcijas" at bounding box center [256, 52] width 22 height 12
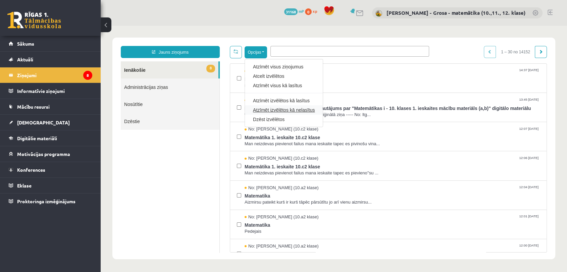
click at [287, 108] on link "Atzīmēt izvēlētos kā nelasītus" at bounding box center [284, 110] width 62 height 7
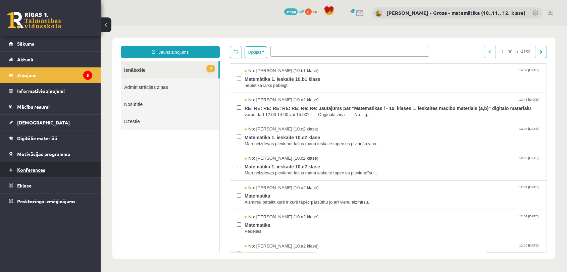
click at [43, 169] on span "Konferences" at bounding box center [31, 170] width 28 height 6
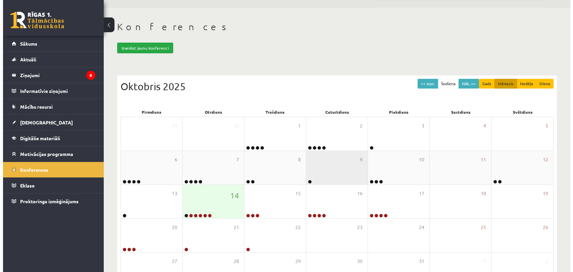
scroll to position [67, 0]
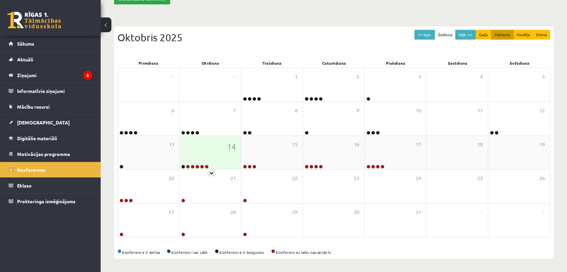
click at [216, 155] on div "14" at bounding box center [209, 153] width 61 height 34
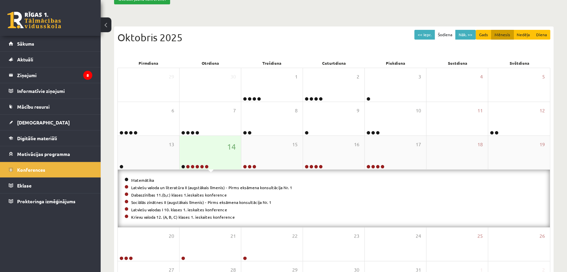
click at [216, 155] on div "14" at bounding box center [209, 153] width 61 height 34
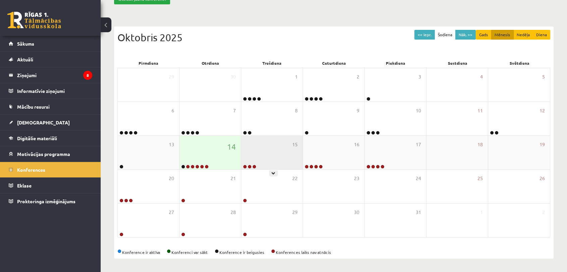
click at [255, 154] on div "15" at bounding box center [271, 153] width 61 height 34
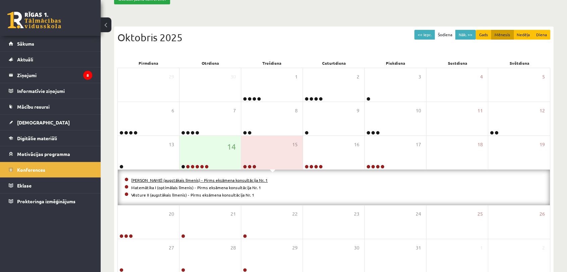
click at [212, 180] on link "Matemātika II (augstākais līmenis) - Pirms eksāmena konsultācija Nr. 1" at bounding box center [199, 179] width 137 height 5
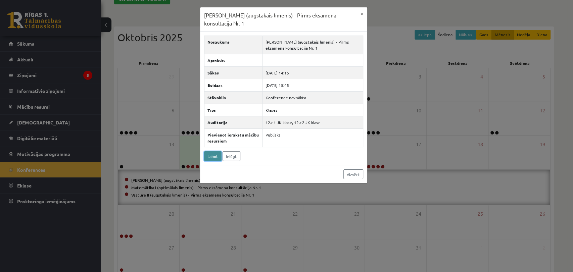
click at [214, 157] on link "Labot" at bounding box center [212, 156] width 17 height 10
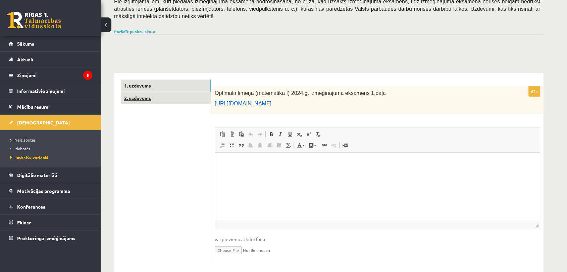
click at [173, 92] on link "2. uzdevums" at bounding box center [166, 98] width 90 height 12
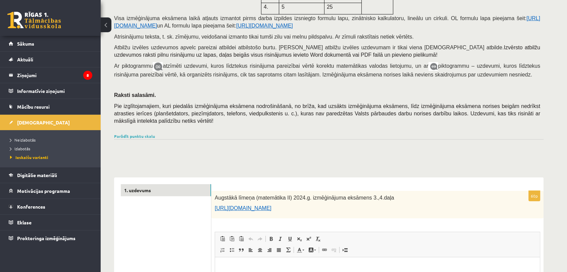
scroll to position [186, 0]
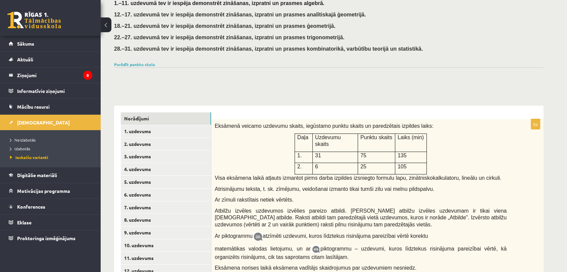
scroll to position [149, 0]
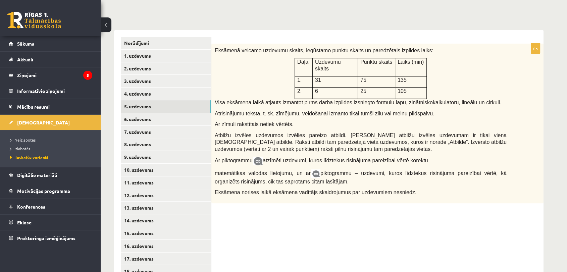
click at [172, 106] on link "5. uzdevums" at bounding box center [166, 106] width 90 height 12
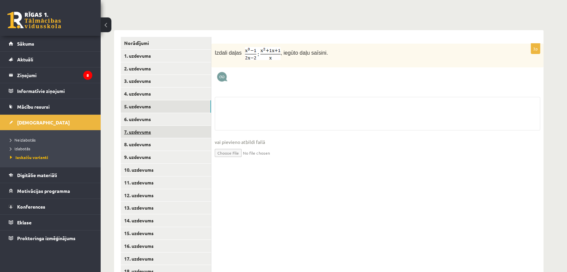
click at [171, 137] on link "7. uzdevums" at bounding box center [166, 132] width 90 height 12
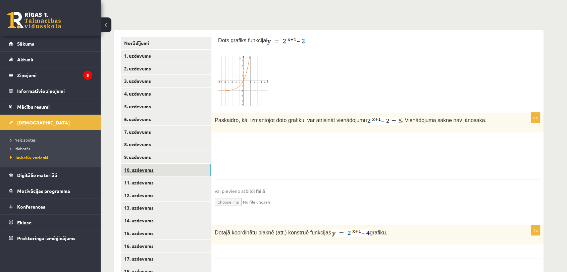
click at [165, 172] on link "10. uzdevums" at bounding box center [166, 170] width 90 height 12
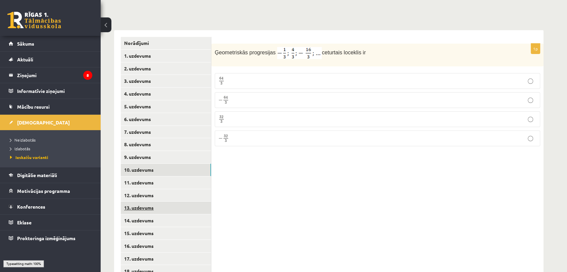
click at [162, 203] on link "13. uzdevums" at bounding box center [166, 208] width 90 height 12
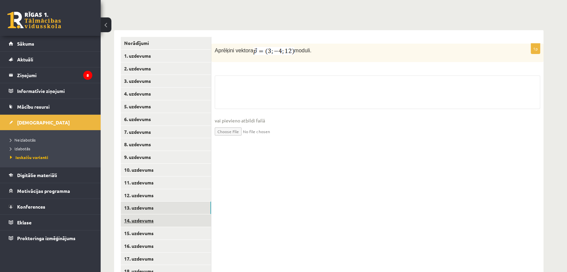
click at [161, 223] on link "14. uzdevums" at bounding box center [166, 220] width 90 height 12
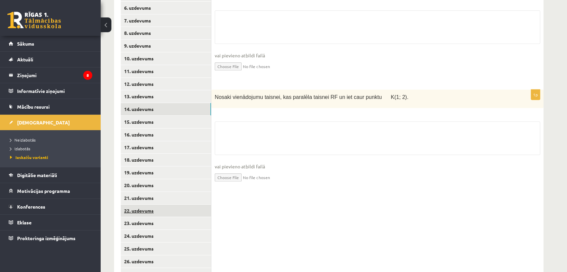
scroll to position [261, 0]
click at [165, 205] on link "22. uzdevums" at bounding box center [166, 210] width 90 height 12
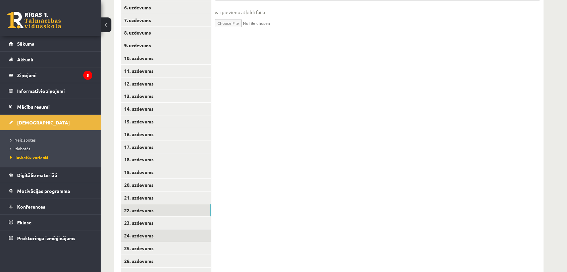
click at [165, 229] on link "24. uzdevums" at bounding box center [166, 235] width 90 height 12
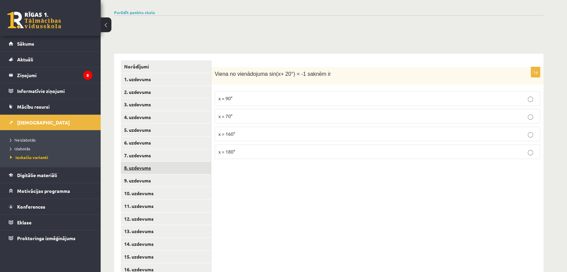
scroll to position [112, 0]
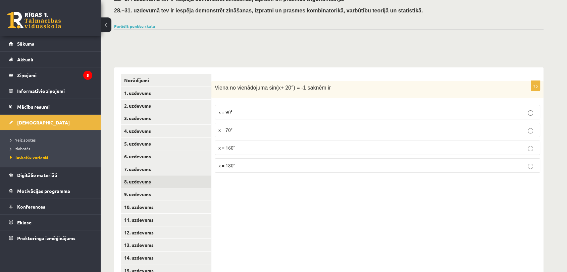
click at [163, 175] on link "8. uzdevums" at bounding box center [166, 181] width 90 height 12
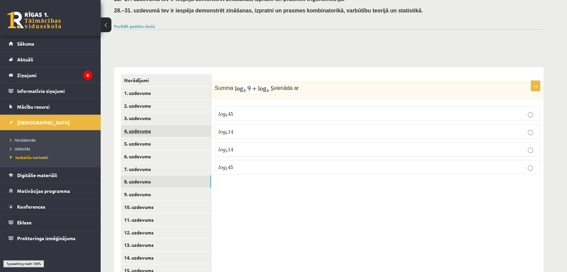
click at [162, 130] on link "4. uzdevums" at bounding box center [166, 131] width 90 height 12
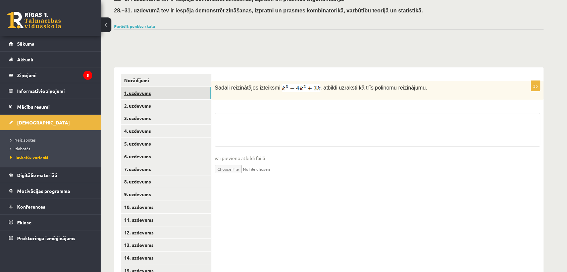
click at [164, 98] on link "1. uzdevums" at bounding box center [166, 93] width 90 height 12
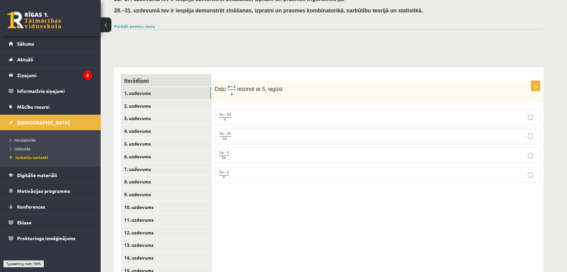
click at [171, 84] on link "Norādījumi" at bounding box center [166, 80] width 90 height 12
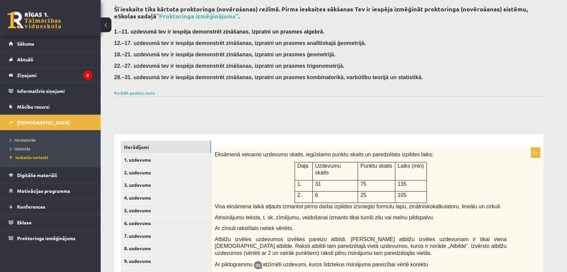
scroll to position [149, 0]
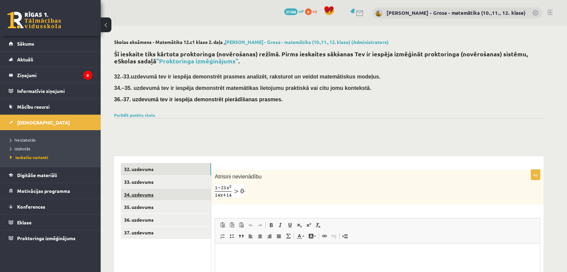
click at [162, 189] on link "34. uzdevums" at bounding box center [166, 194] width 90 height 12
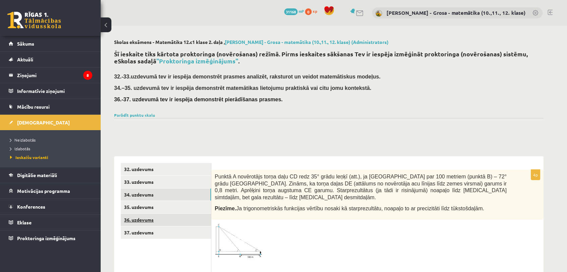
click at [158, 217] on link "36. uzdevums" at bounding box center [166, 220] width 90 height 12
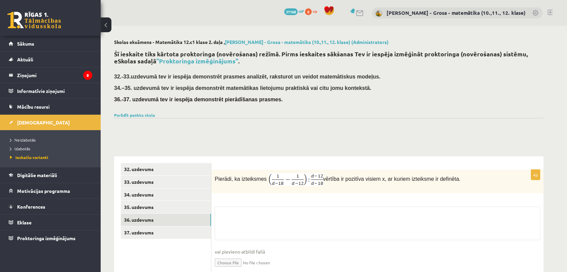
click at [156, 226] on ul "32. uzdevums 33. uzdevums 34. uzdevums 35. uzdevums 36. uzdevums 37. uzdevums" at bounding box center [166, 221] width 91 height 116
click at [156, 212] on link "35. uzdevums" at bounding box center [166, 207] width 90 height 12
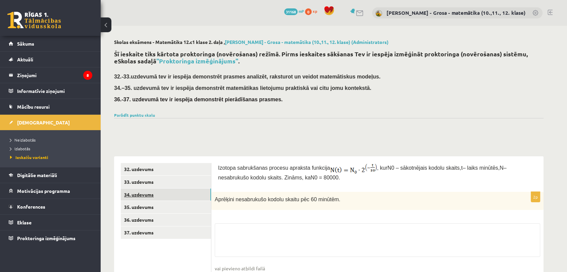
click at [155, 194] on link "34. uzdevums" at bounding box center [166, 194] width 90 height 12
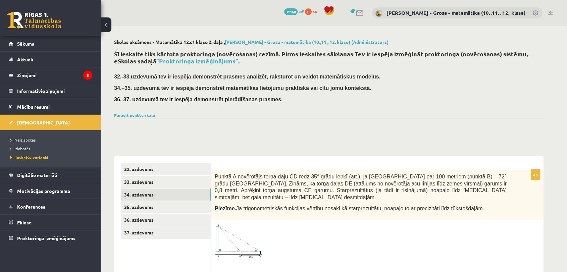
click at [154, 188] on link "34. uzdevums" at bounding box center [166, 194] width 90 height 12
click at [156, 183] on link "33. uzdevums" at bounding box center [166, 182] width 90 height 12
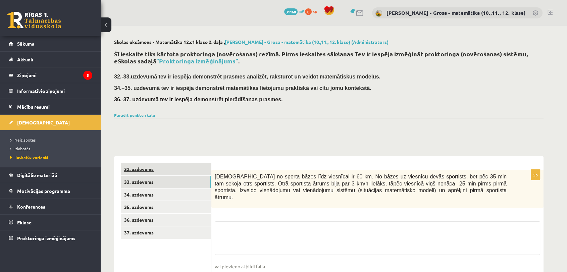
click at [154, 169] on link "32. uzdevums" at bounding box center [166, 169] width 90 height 12
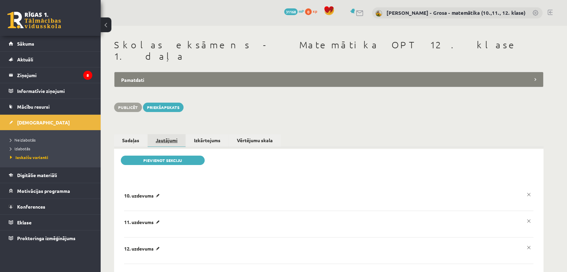
click at [179, 134] on link "Jautājumi" at bounding box center [167, 140] width 38 height 13
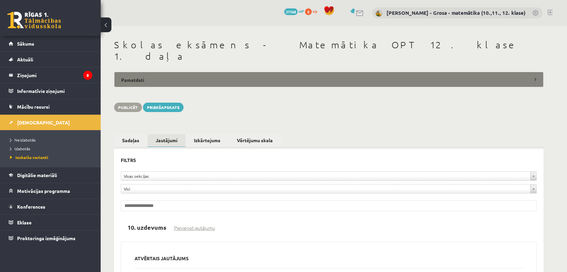
click at [144, 72] on legend "Pamatdati" at bounding box center [328, 79] width 429 height 15
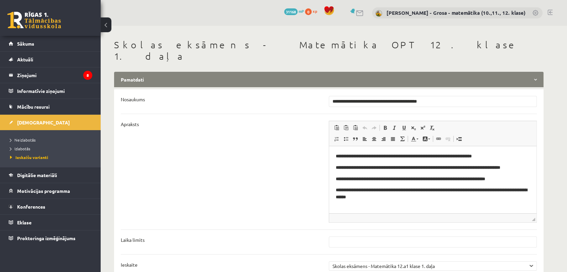
click at [455, 96] on input "**********" at bounding box center [433, 101] width 208 height 11
drag, startPoint x: 453, startPoint y: 90, endPoint x: 439, endPoint y: 90, distance: 13.8
click at [439, 96] on input "**********" at bounding box center [433, 101] width 208 height 11
type input "**********"
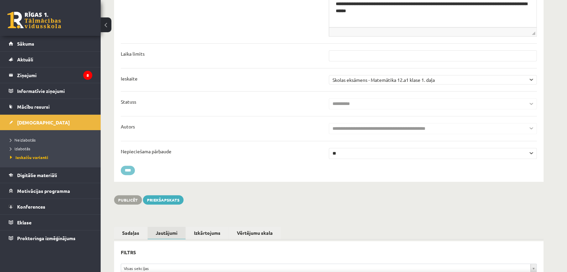
click at [131, 166] on input "****" at bounding box center [128, 170] width 14 height 9
type input "********"
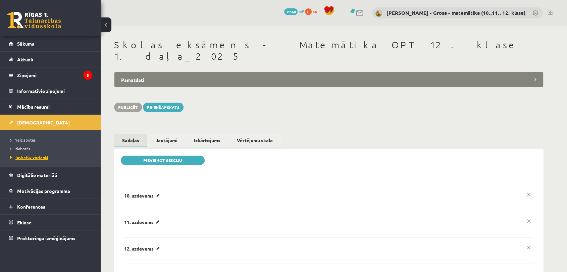
click at [33, 156] on span "Ieskaišu varianti" at bounding box center [29, 157] width 38 height 5
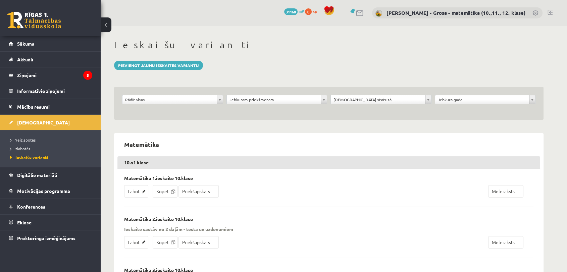
click at [183, 105] on div "**********" at bounding box center [172, 101] width 104 height 13
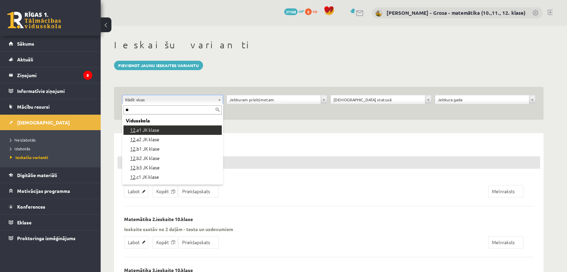
type input "**"
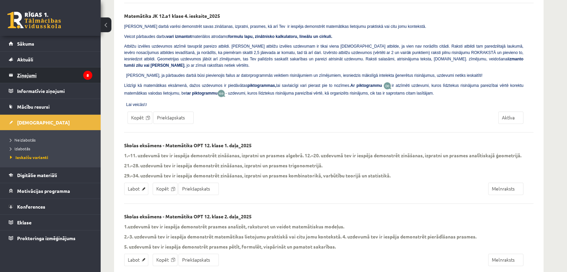
click at [54, 72] on legend "Ziņojumi 8" at bounding box center [54, 74] width 75 height 15
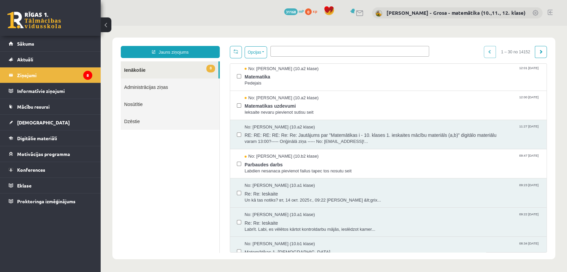
scroll to position [149, 0]
click at [148, 73] on link "8 Ienākošie" at bounding box center [170, 69] width 98 height 17
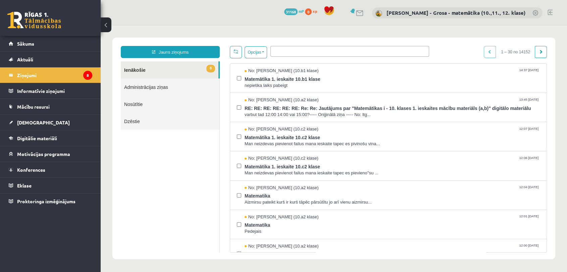
scroll to position [0, 0]
click at [41, 121] on link "[DEMOGRAPHIC_DATA]" at bounding box center [51, 122] width 84 height 15
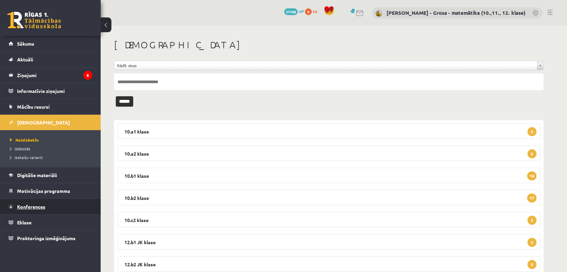
click at [30, 207] on span "Konferences" at bounding box center [31, 207] width 28 height 6
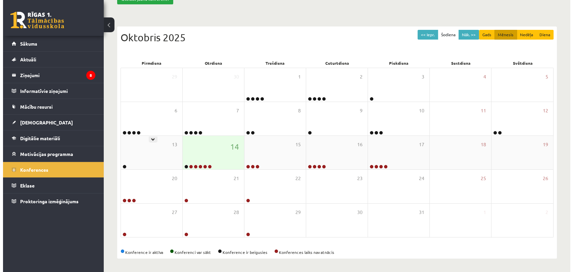
scroll to position [67, 0]
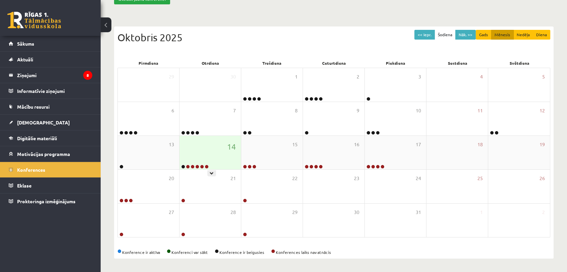
click at [221, 147] on div "14" at bounding box center [209, 153] width 61 height 34
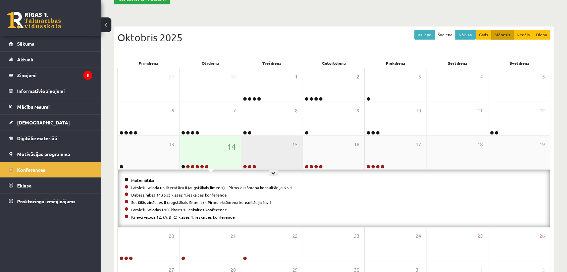
click at [293, 157] on div "15" at bounding box center [271, 153] width 61 height 34
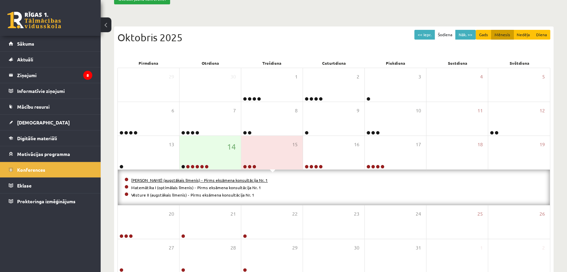
click at [202, 180] on link "Matemātika II (augstākais līmenis) - Pirms eksāmena konsultācija Nr. 1" at bounding box center [199, 179] width 137 height 5
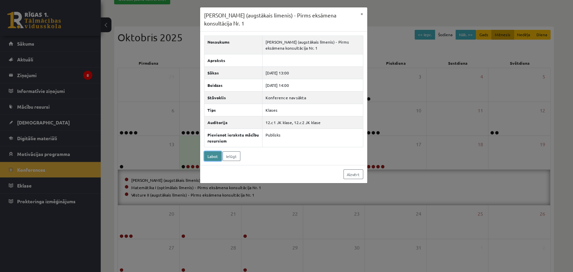
click at [209, 157] on link "Labot" at bounding box center [212, 156] width 17 height 10
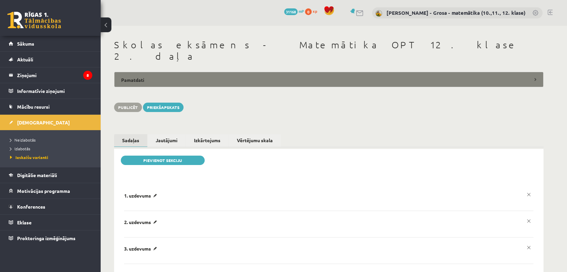
click at [164, 72] on legend "Pamatdati" at bounding box center [328, 79] width 429 height 15
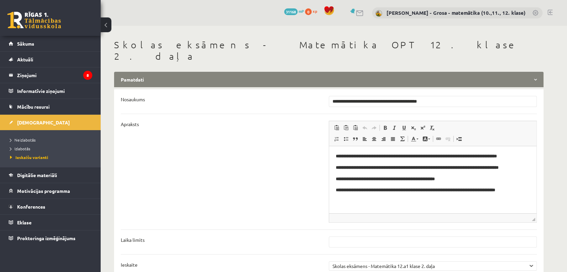
click at [456, 96] on input "**********" at bounding box center [433, 101] width 208 height 11
paste input "*****"
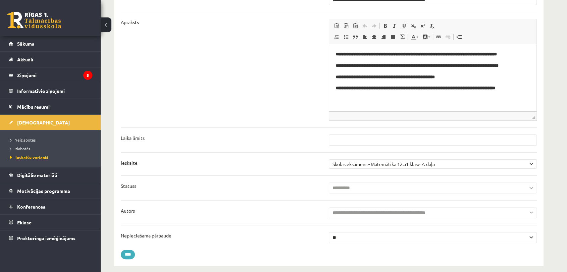
scroll to position [112, 0]
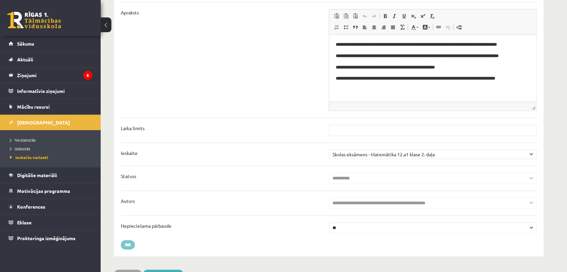
type input "**********"
click at [134, 240] on input "****" at bounding box center [128, 244] width 14 height 9
type input "********"
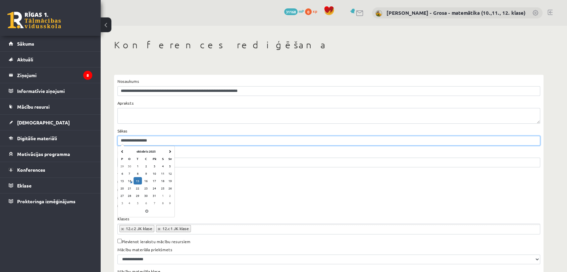
click at [145, 140] on input "**********" at bounding box center [328, 141] width 423 height 10
drag, startPoint x: 151, startPoint y: 139, endPoint x: 148, endPoint y: 137, distance: 3.5
click at [148, 137] on input "**********" at bounding box center [328, 141] width 423 height 10
type input "**********"
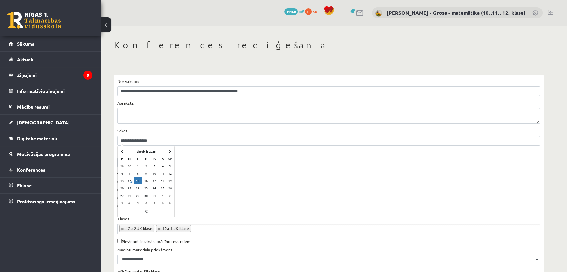
click at [184, 130] on div "**********" at bounding box center [328, 137] width 423 height 18
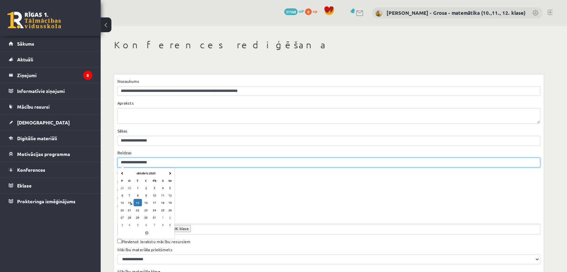
click at [145, 162] on input "**********" at bounding box center [328, 163] width 423 height 10
drag, startPoint x: 153, startPoint y: 159, endPoint x: 148, endPoint y: 159, distance: 4.7
click at [148, 159] on input "**********" at bounding box center [328, 163] width 423 height 10
type input "**********"
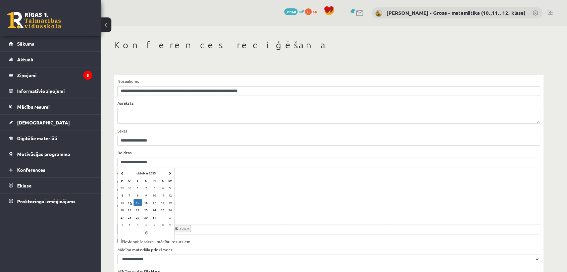
click at [197, 172] on div "Tips Klase / Priekšmets Klases Priekšmets Lietotāji" at bounding box center [328, 191] width 423 height 40
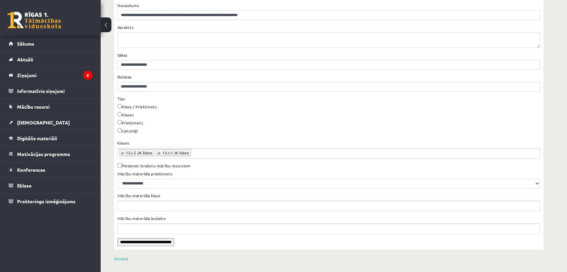
scroll to position [78, 0]
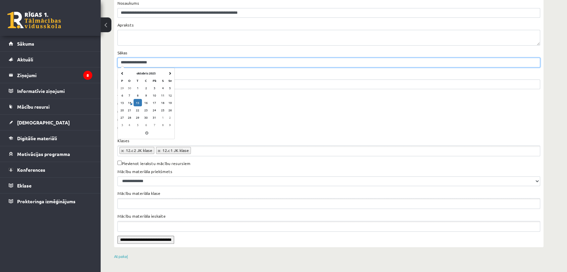
click at [145, 62] on input "**********" at bounding box center [328, 63] width 423 height 10
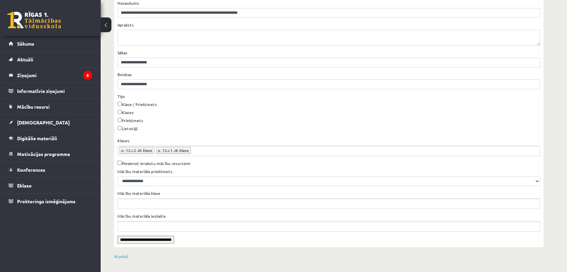
click at [216, 95] on div "Tips Klase / Priekšmets Klases Priekšmets Lietotāji" at bounding box center [328, 113] width 423 height 40
click at [174, 241] on input "**********" at bounding box center [145, 240] width 57 height 8
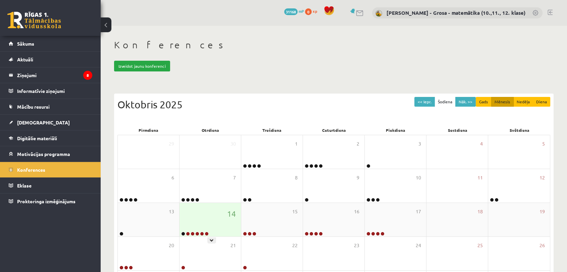
click at [206, 220] on div "14" at bounding box center [209, 220] width 61 height 34
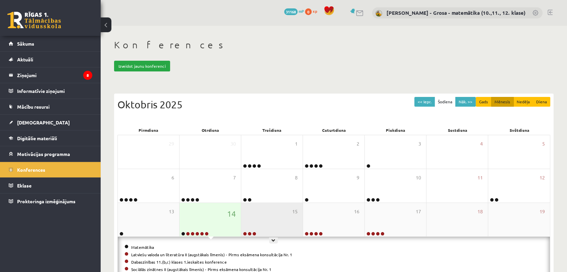
click at [258, 218] on div "15" at bounding box center [271, 220] width 61 height 34
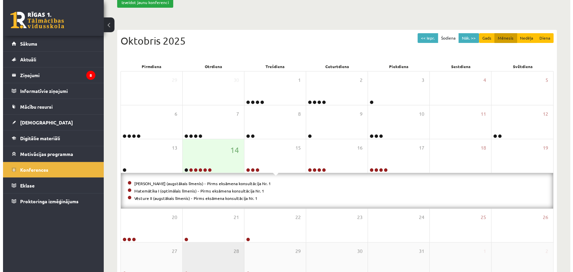
scroll to position [74, 0]
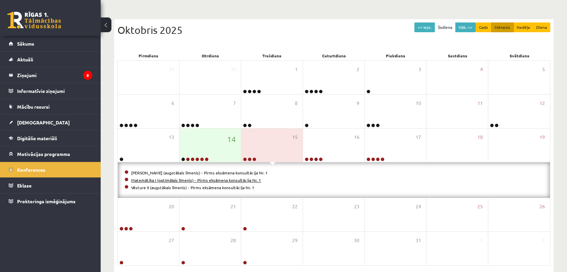
click at [173, 180] on link "Matemātika I (optimālais līmenis) - Pirms eksāmena konsultācija Nr. 1" at bounding box center [196, 179] width 130 height 5
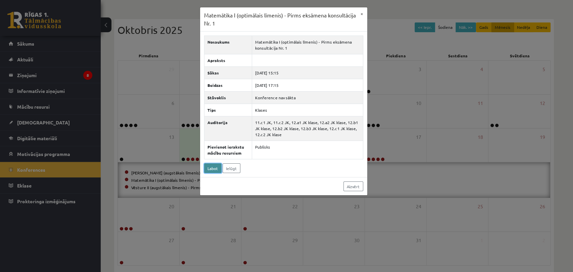
click at [215, 171] on link "Labot" at bounding box center [212, 168] width 17 height 10
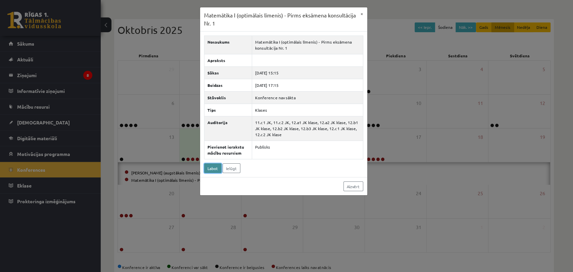
scroll to position [67, 0]
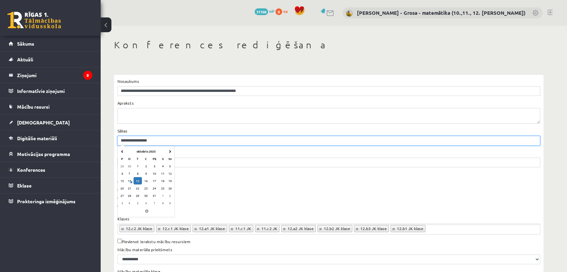
click at [144, 140] on input "**********" at bounding box center [328, 141] width 423 height 10
type input "**********"
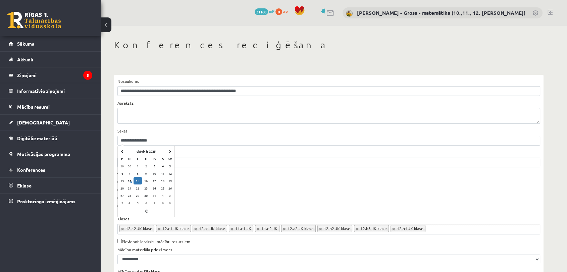
click at [193, 151] on div "**********" at bounding box center [328, 159] width 423 height 18
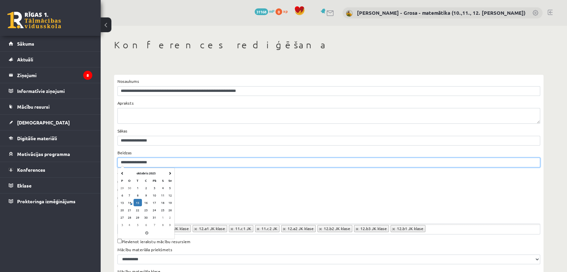
click at [145, 160] on input "**********" at bounding box center [328, 163] width 423 height 10
type input "**********"
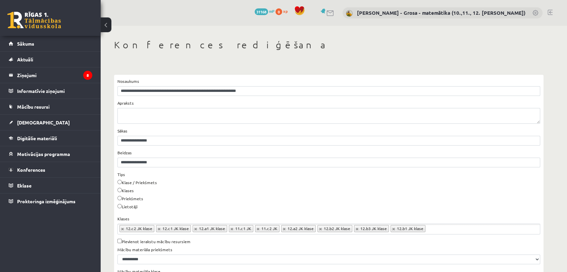
click at [177, 154] on div "**********" at bounding box center [328, 159] width 423 height 18
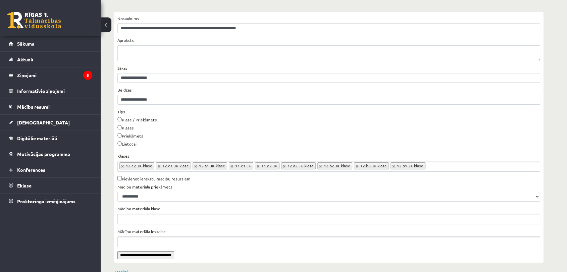
scroll to position [78, 0]
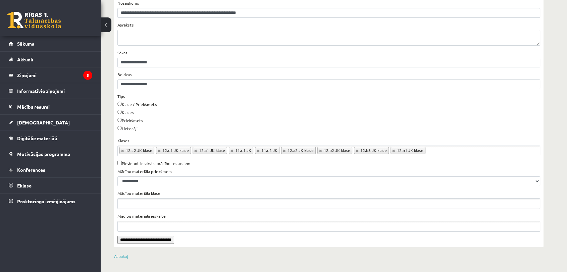
click at [164, 240] on input "**********" at bounding box center [145, 240] width 57 height 8
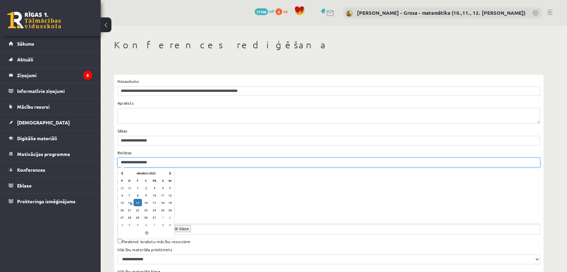
click at [149, 162] on input "**********" at bounding box center [328, 163] width 423 height 10
drag, startPoint x: 147, startPoint y: 160, endPoint x: 154, endPoint y: 162, distance: 7.2
click at [154, 162] on input "**********" at bounding box center [328, 163] width 423 height 10
type input "**********"
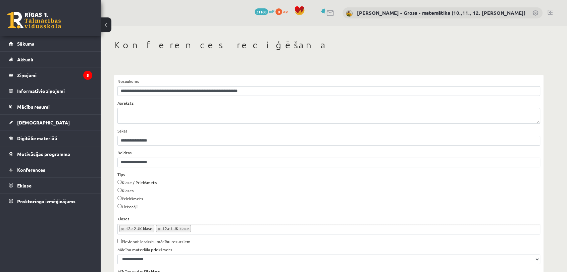
click at [203, 175] on div "Tips Klase / Priekšmets Klases Priekšmets Lietotāji" at bounding box center [328, 191] width 423 height 40
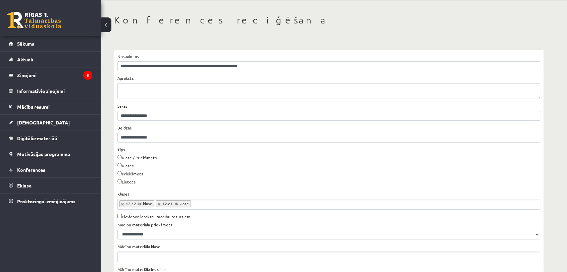
scroll to position [74, 0]
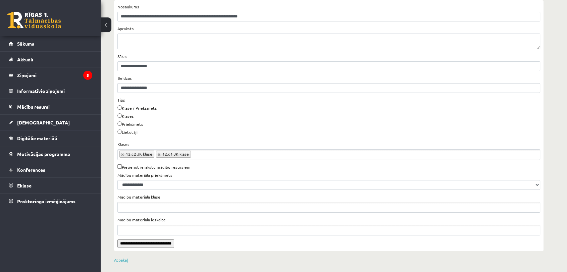
click at [174, 243] on input "**********" at bounding box center [145, 243] width 57 height 8
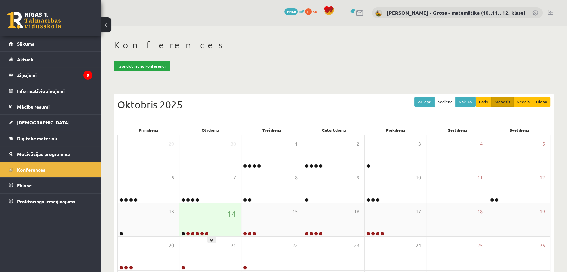
click at [202, 224] on div "14" at bounding box center [209, 220] width 61 height 34
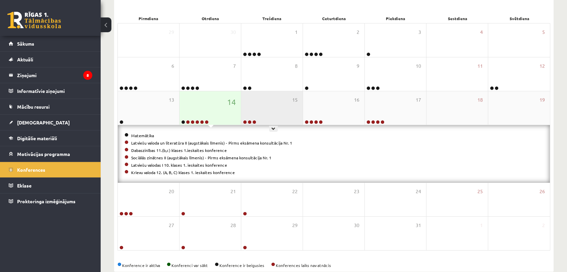
click at [257, 111] on div "15" at bounding box center [271, 108] width 61 height 34
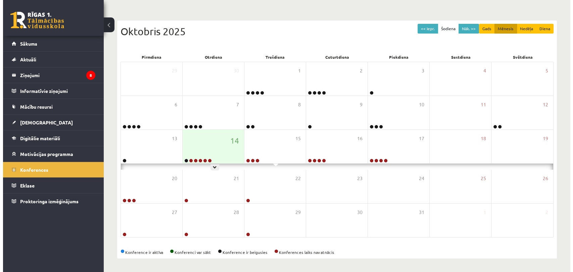
scroll to position [102, 0]
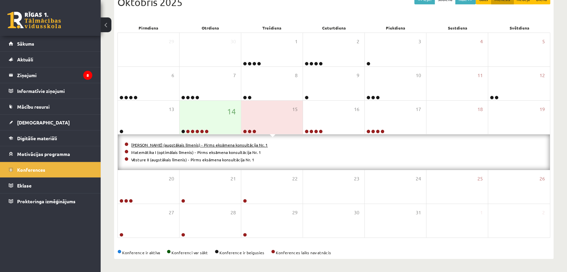
click at [166, 143] on link "[PERSON_NAME] (augstākais līmenis) - Pirms eksāmena konsultācija Nr. 1" at bounding box center [199, 144] width 137 height 5
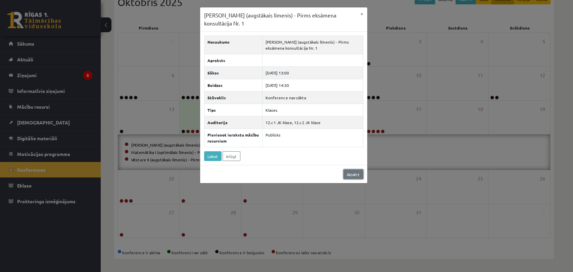
click at [347, 172] on link "Aizvērt" at bounding box center [353, 174] width 20 height 10
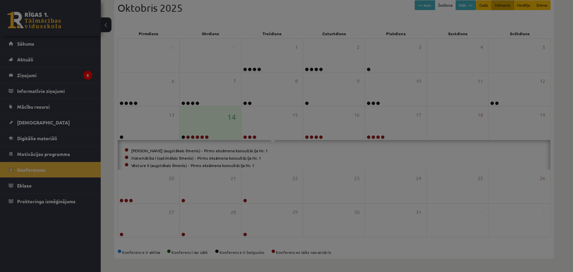
scroll to position [67, 0]
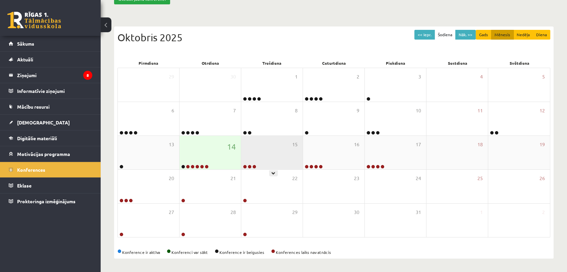
click at [269, 159] on div "15" at bounding box center [271, 153] width 61 height 34
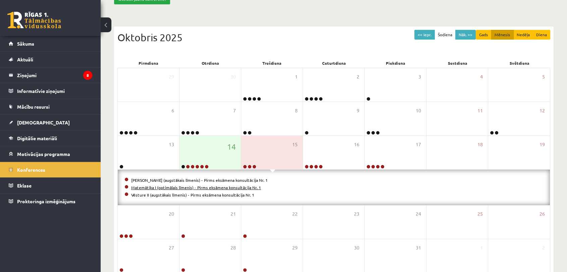
click at [231, 186] on link "Matemātika I (optimālais līmenis) - Pirms eksāmena konsultācija Nr. 1" at bounding box center [196, 187] width 130 height 5
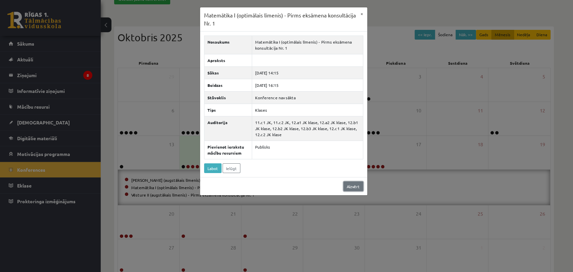
click at [344, 183] on link "Aizvērt" at bounding box center [353, 186] width 20 height 10
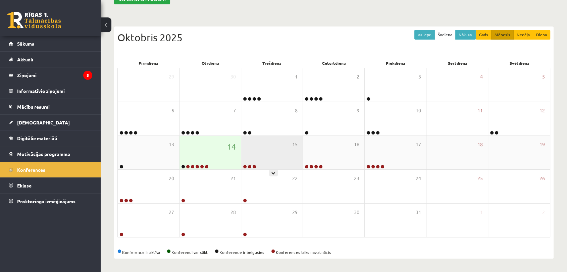
click at [254, 152] on div "15" at bounding box center [271, 153] width 61 height 34
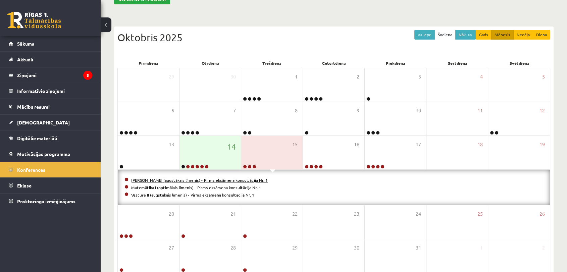
click at [230, 180] on link "Matemātika II (augstākais līmenis) - Pirms eksāmena konsultācija Nr. 1" at bounding box center [199, 179] width 137 height 5
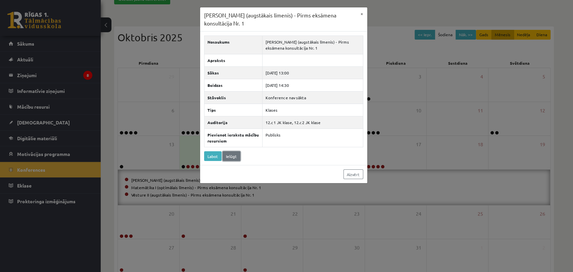
click at [227, 158] on link "Ielūgt" at bounding box center [231, 156] width 18 height 10
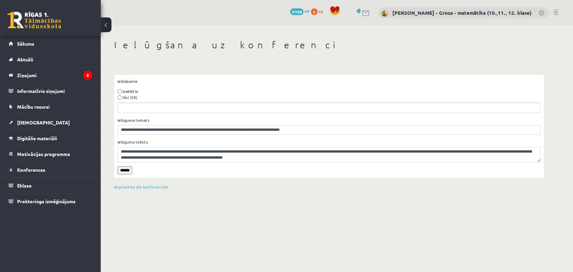
click at [131, 97] on label "Visi (58)" at bounding box center [129, 97] width 15 height 6
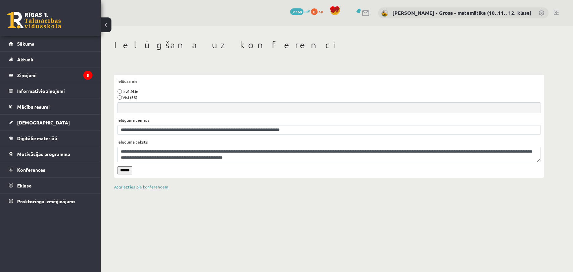
click at [138, 187] on link "Atgriezties pie konferencēm" at bounding box center [141, 186] width 54 height 5
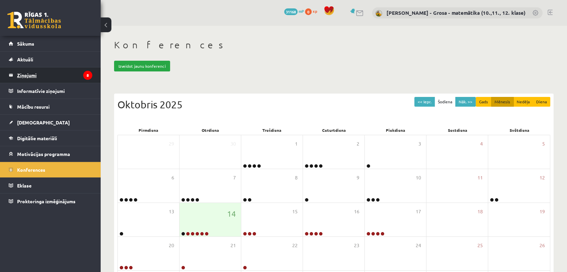
click at [85, 74] on icon "8" at bounding box center [87, 75] width 9 height 9
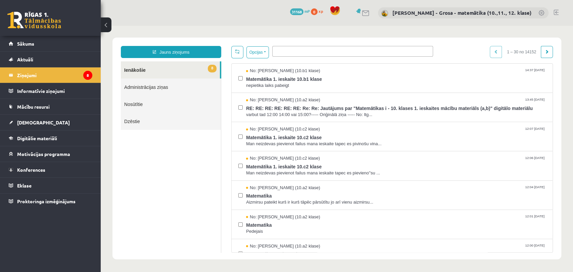
click at [284, 54] on span at bounding box center [352, 51] width 161 height 11
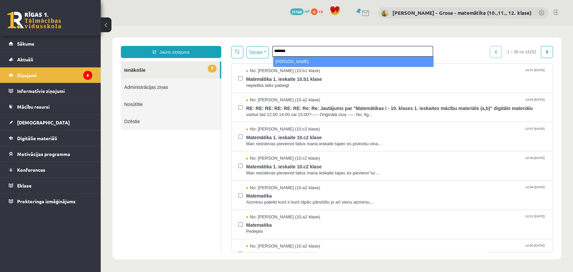
type input "*******"
select select "*****"
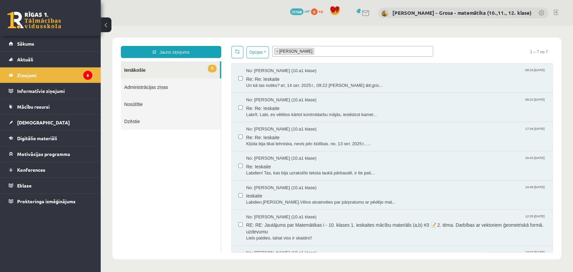
click at [558, 10] on link at bounding box center [555, 12] width 5 height 5
